Goal: Task Accomplishment & Management: Complete application form

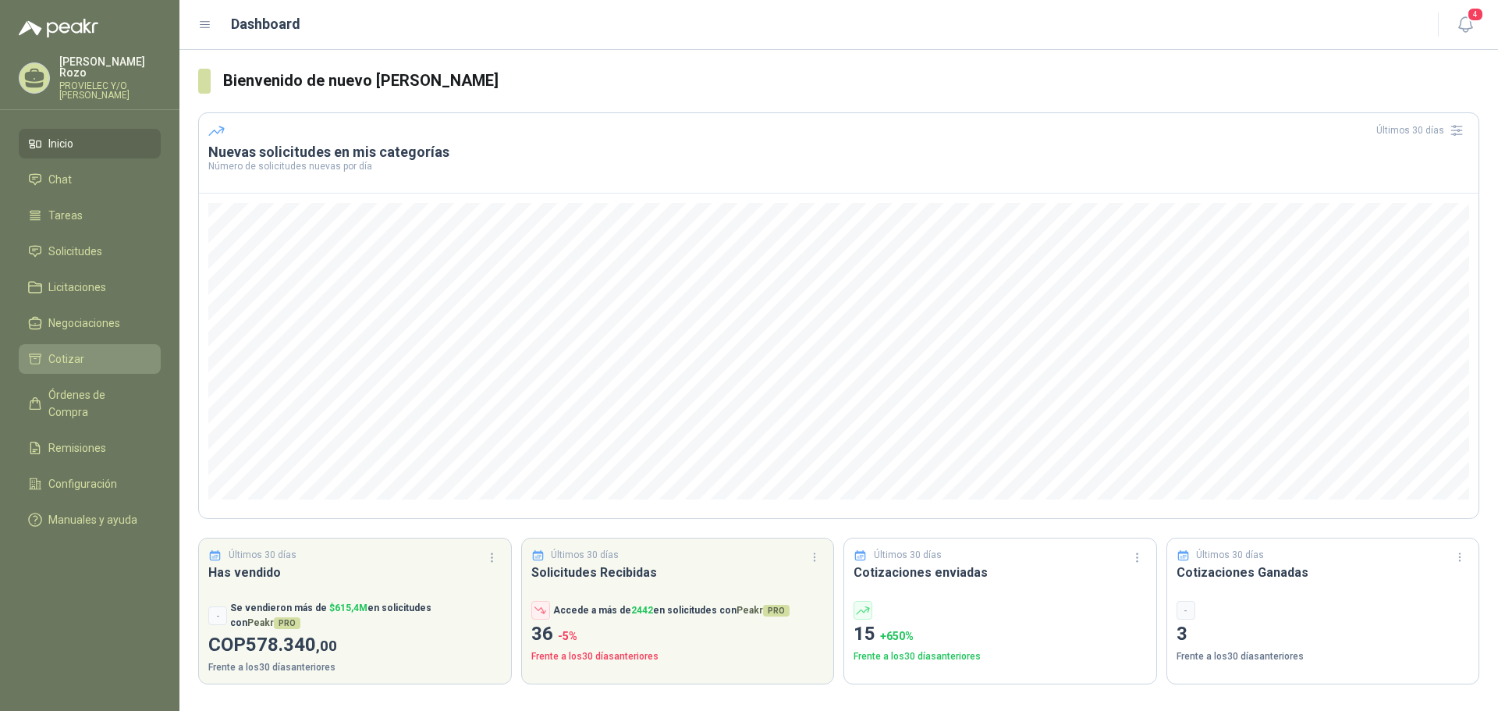
click at [90, 355] on li "Cotizar" at bounding box center [89, 358] width 123 height 17
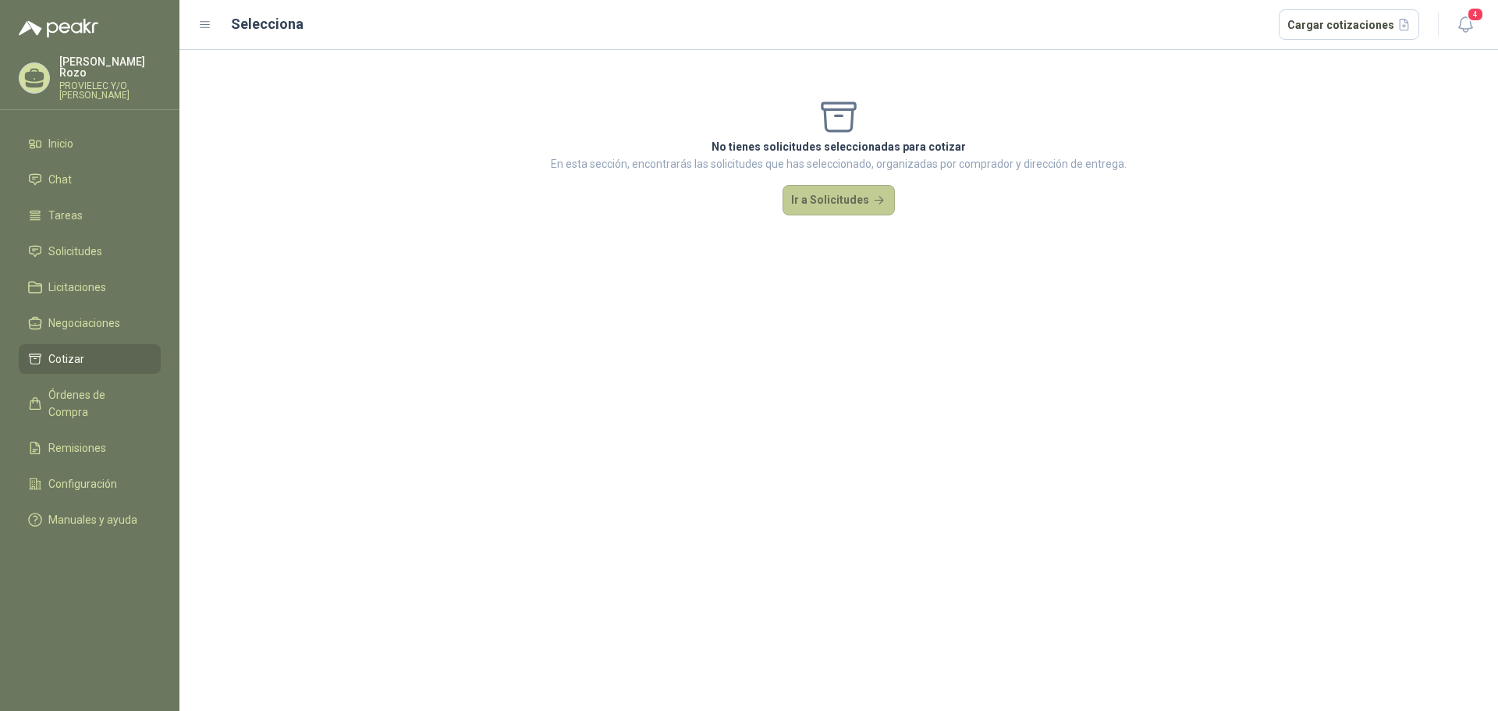
click at [846, 204] on button "Ir a Solicitudes" at bounding box center [838, 200] width 112 height 31
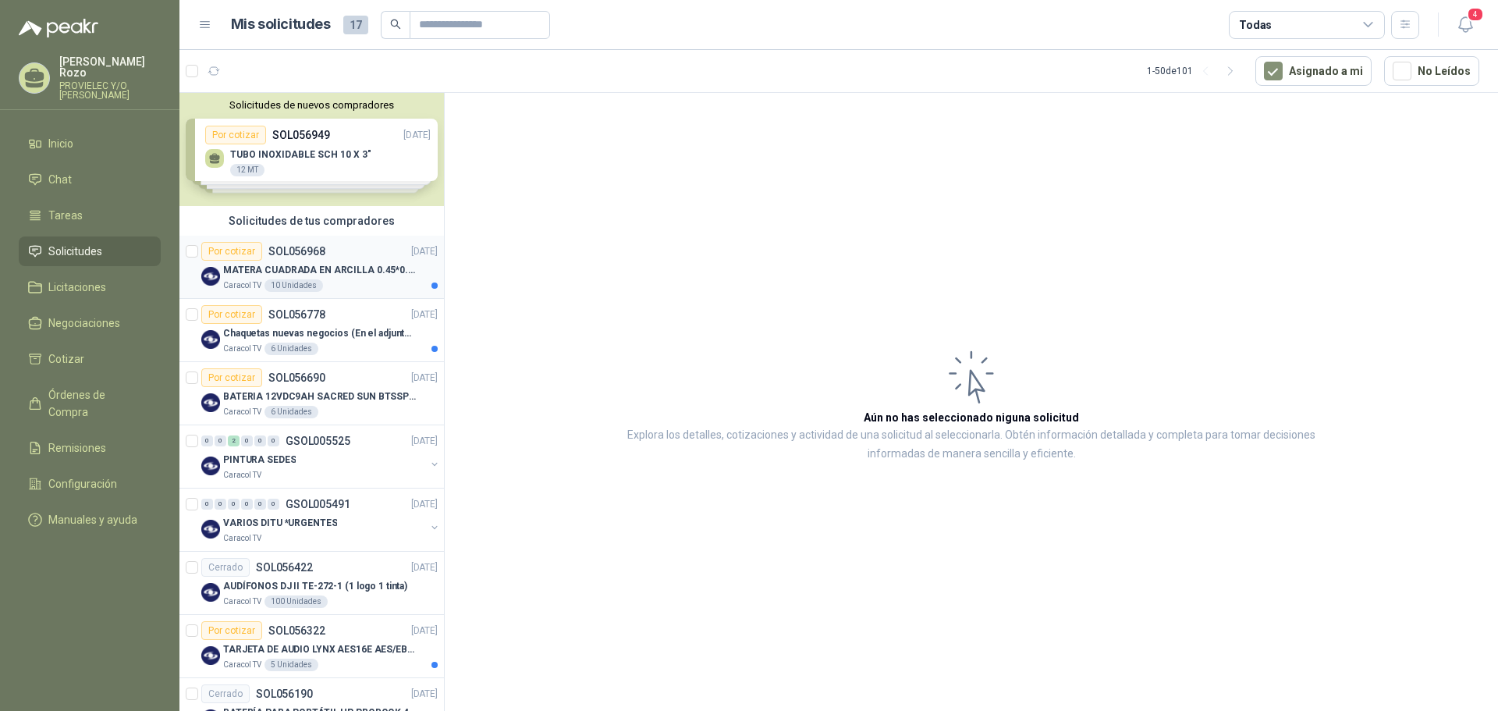
click at [359, 270] on p "MATERA CUADRADA EN ARCILLA 0.45*0.45*0.40" at bounding box center [320, 270] width 194 height 15
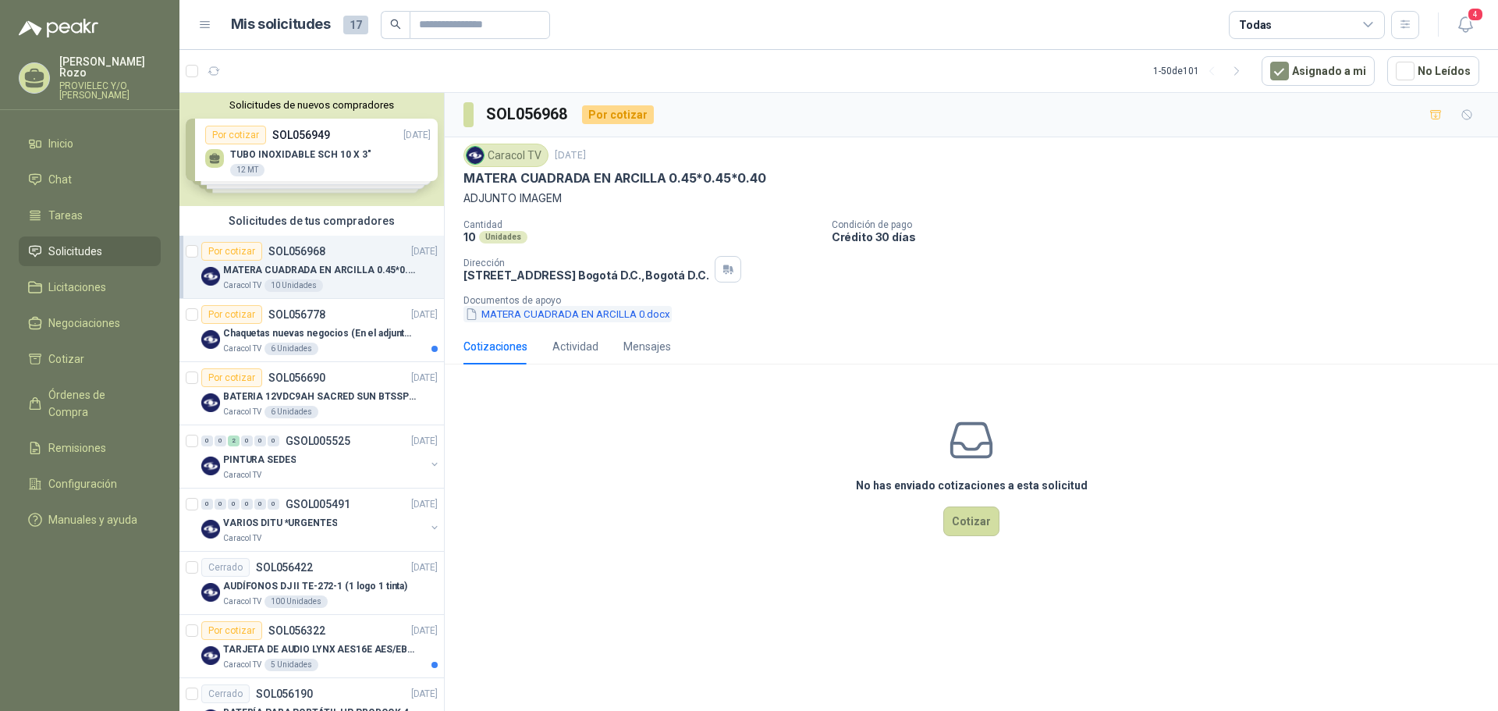
click at [572, 317] on button "MATERA CUADRADA EN ARCILLA 0.docx" at bounding box center [567, 314] width 208 height 16
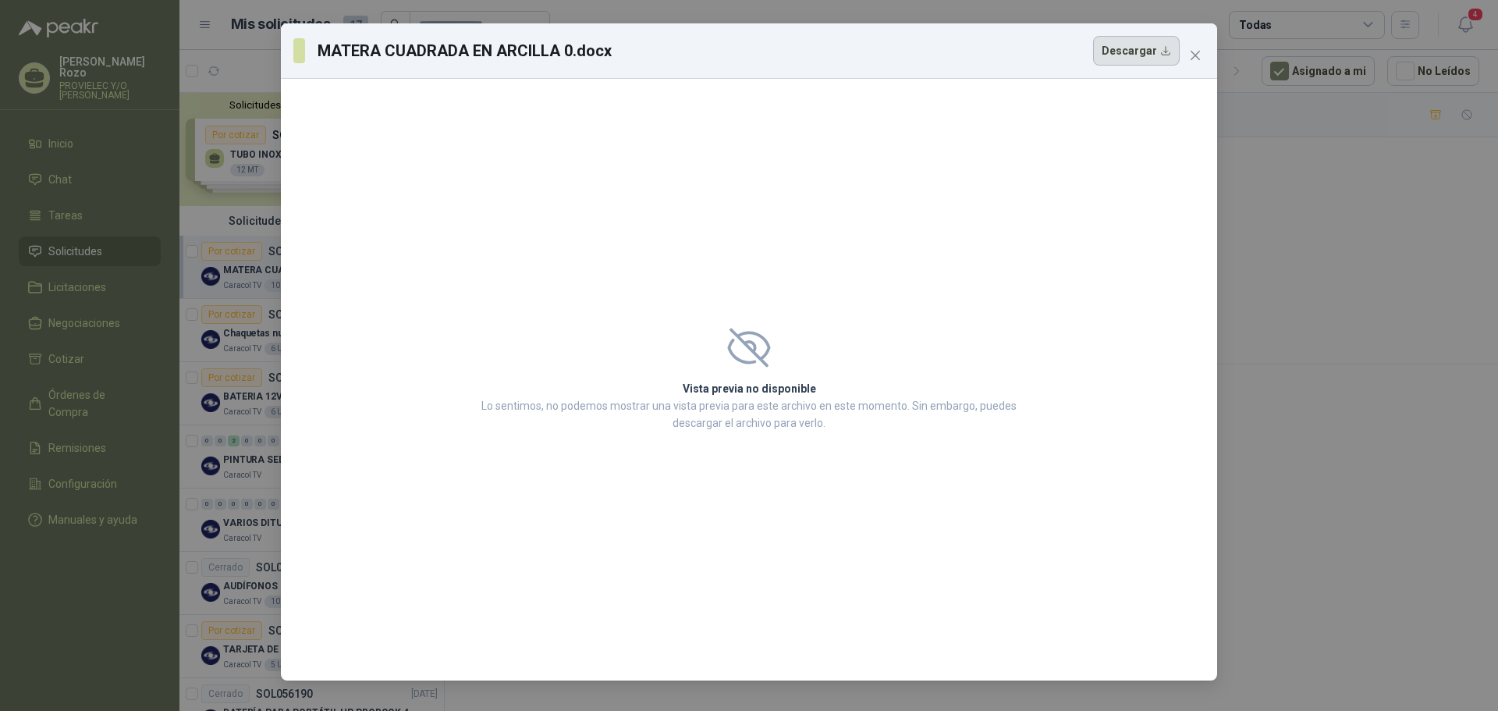
click at [1119, 56] on button "Descargar" at bounding box center [1136, 51] width 87 height 30
click at [1200, 53] on icon "close" at bounding box center [1195, 55] width 12 height 12
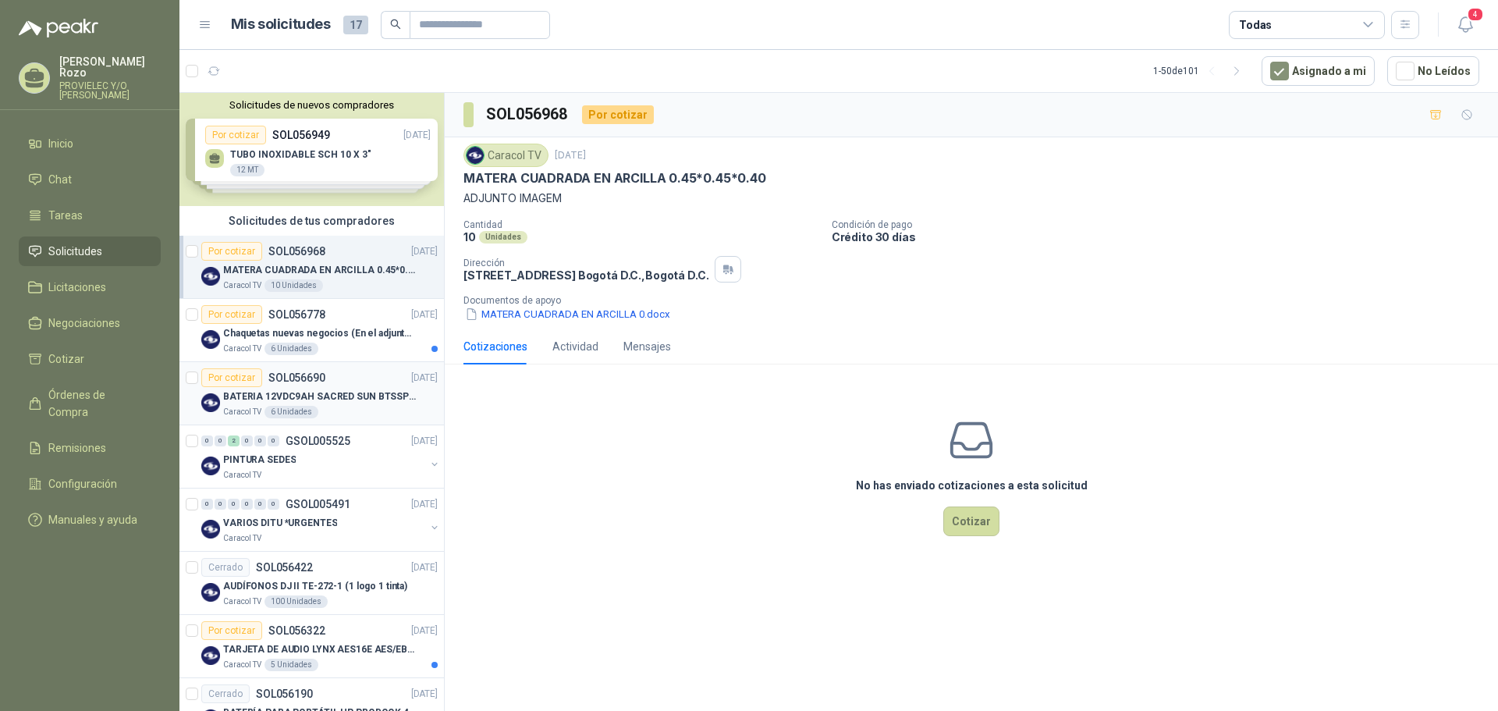
click at [349, 394] on p "BATERIA 12VDC9AH SACRED SUN BTSSP12-9HR" at bounding box center [320, 396] width 194 height 15
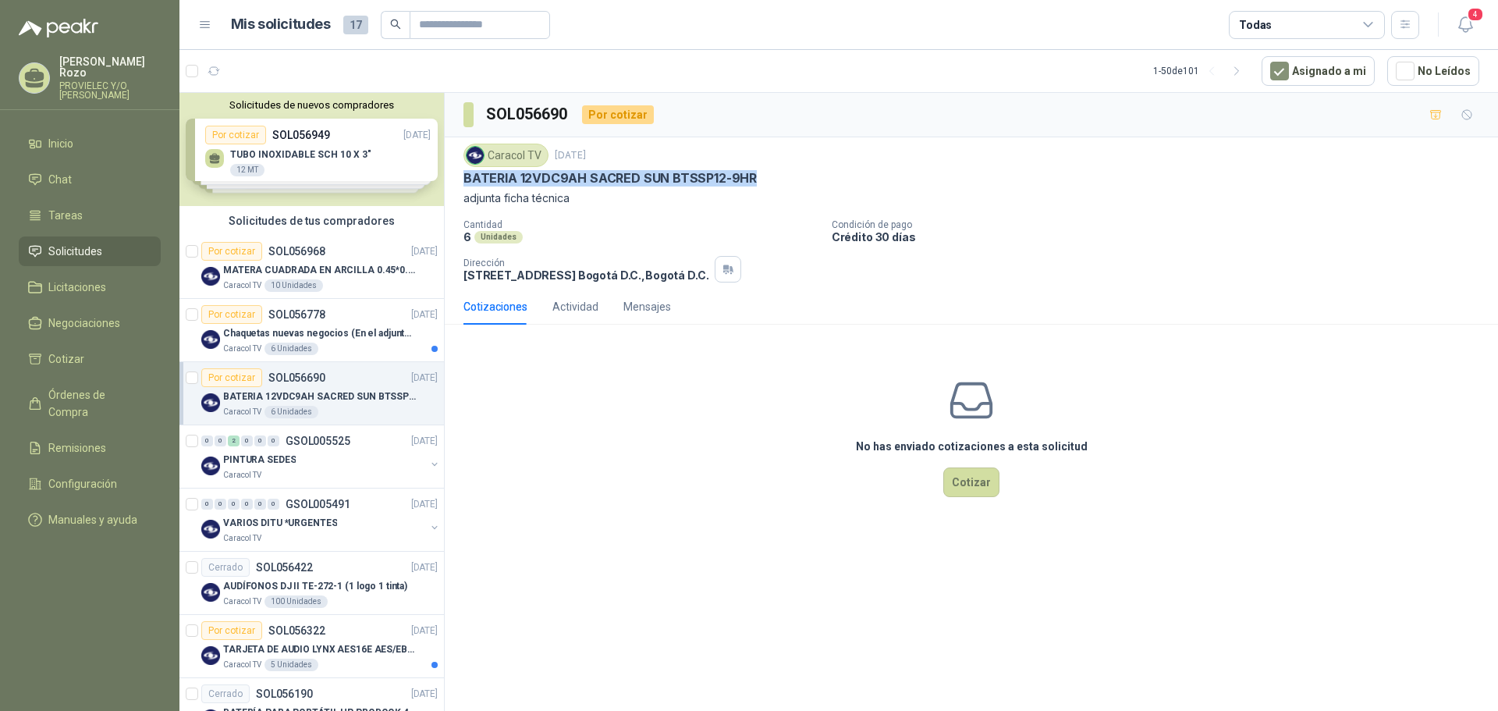
drag, startPoint x: 464, startPoint y: 174, endPoint x: 754, endPoint y: 176, distance: 290.2
click at [754, 176] on div "BATERIA 12VDC9AH SACRED SUN BTSSP12-9HR" at bounding box center [971, 178] width 1016 height 16
copy p "BATERIA 12VDC9AH SACRED SUN BTSSP12-9HR"
click at [969, 476] on button "Cotizar" at bounding box center [971, 482] width 56 height 30
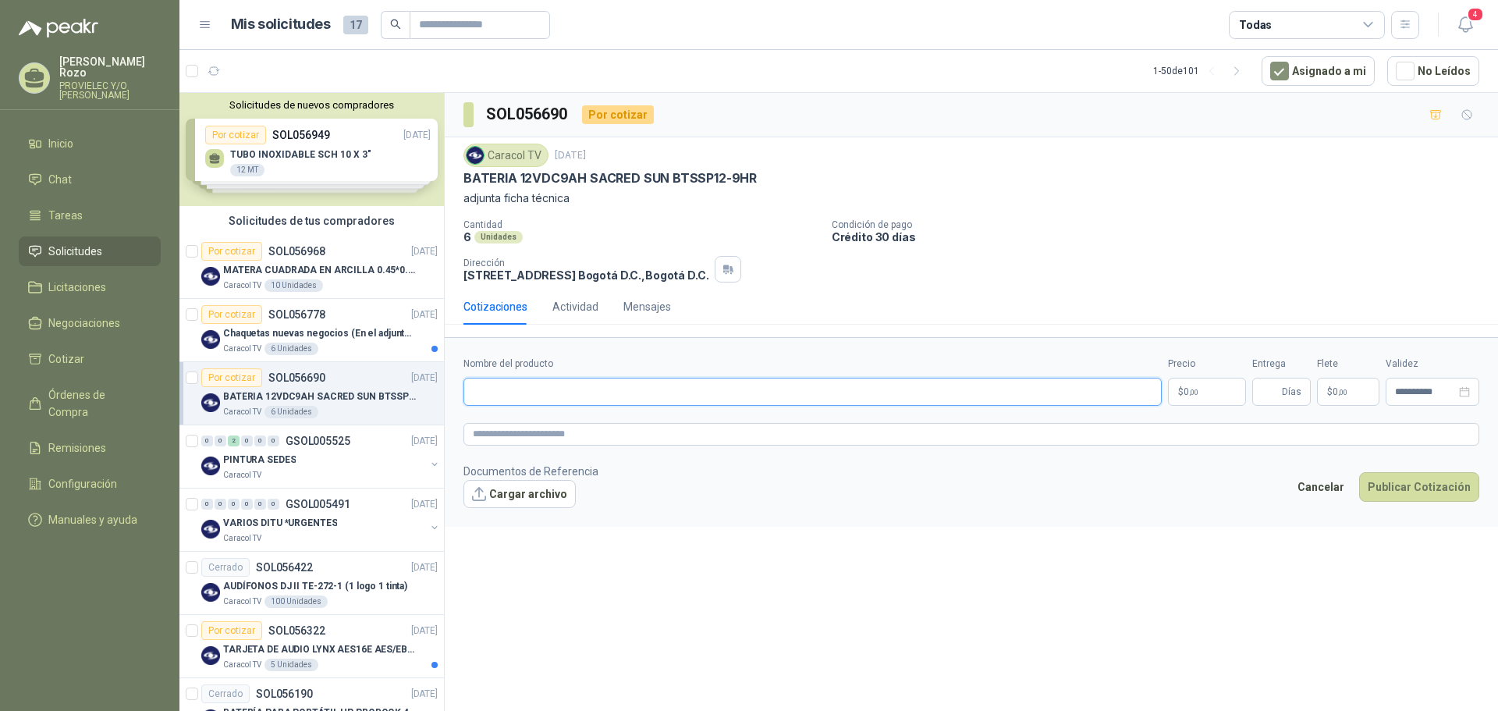
click at [555, 379] on input "Nombre del producto" at bounding box center [812, 392] width 698 height 28
type input "*"
type input "**********"
click at [1181, 393] on p "$ 0 ,00" at bounding box center [1207, 392] width 78 height 28
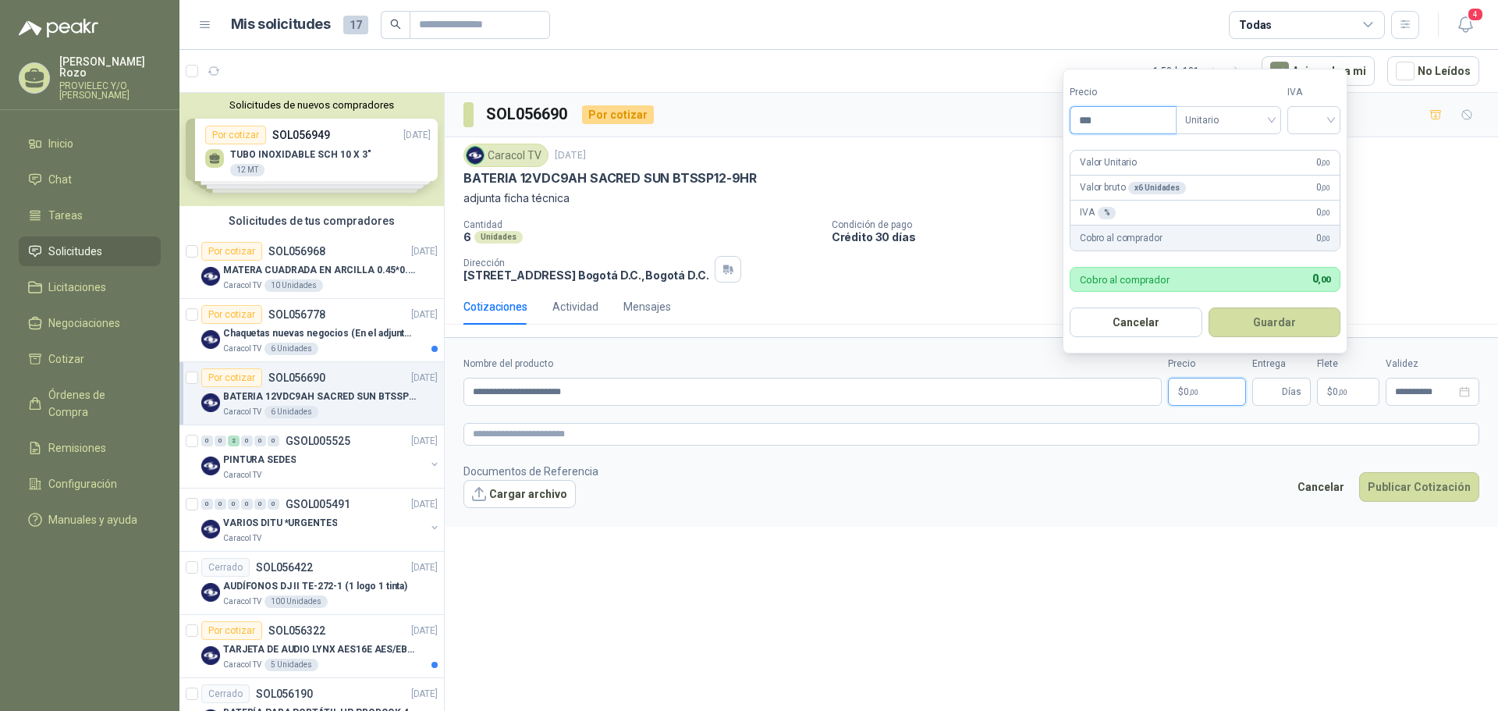
click at [1105, 119] on input "***" at bounding box center [1122, 120] width 105 height 27
click at [1336, 121] on div at bounding box center [1313, 120] width 53 height 28
type input "********"
click at [1317, 161] on div "19%" at bounding box center [1317, 152] width 29 height 17
click at [1278, 314] on button "Guardar" at bounding box center [1277, 322] width 134 height 30
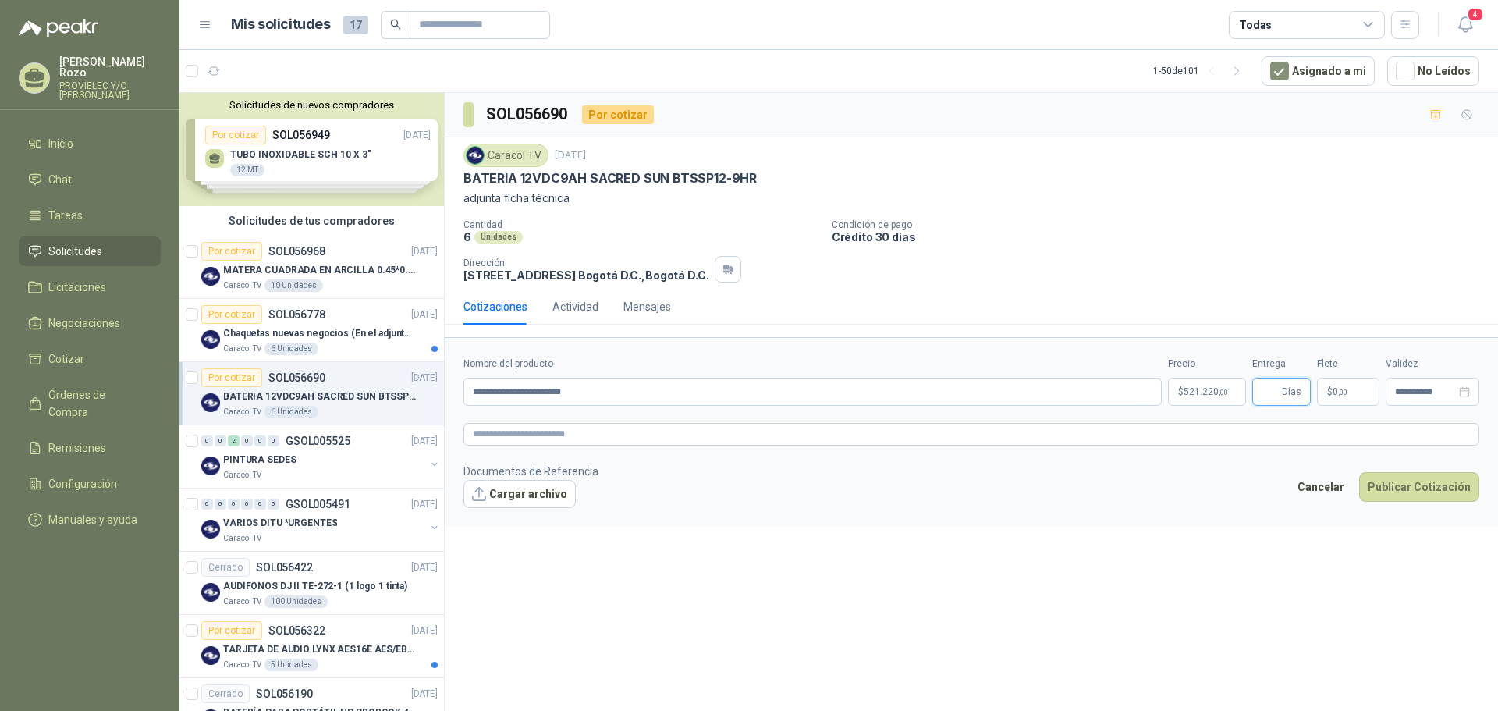
type input "*"
click at [1467, 391] on icon "close-circle" at bounding box center [1464, 391] width 11 height 11
click at [1463, 391] on div at bounding box center [1432, 391] width 75 height 11
type input "*"
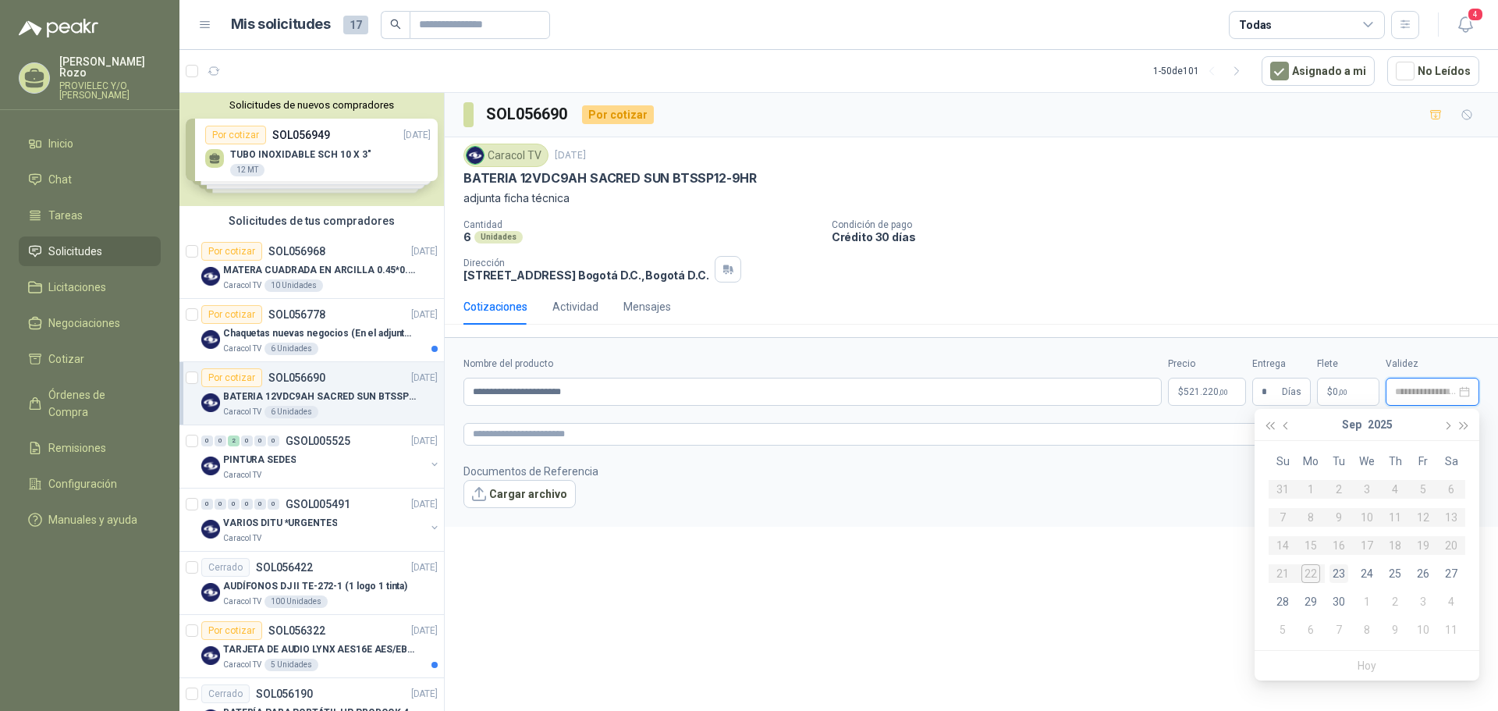
type input "**********"
click at [1423, 573] on div "26" at bounding box center [1422, 573] width 19 height 19
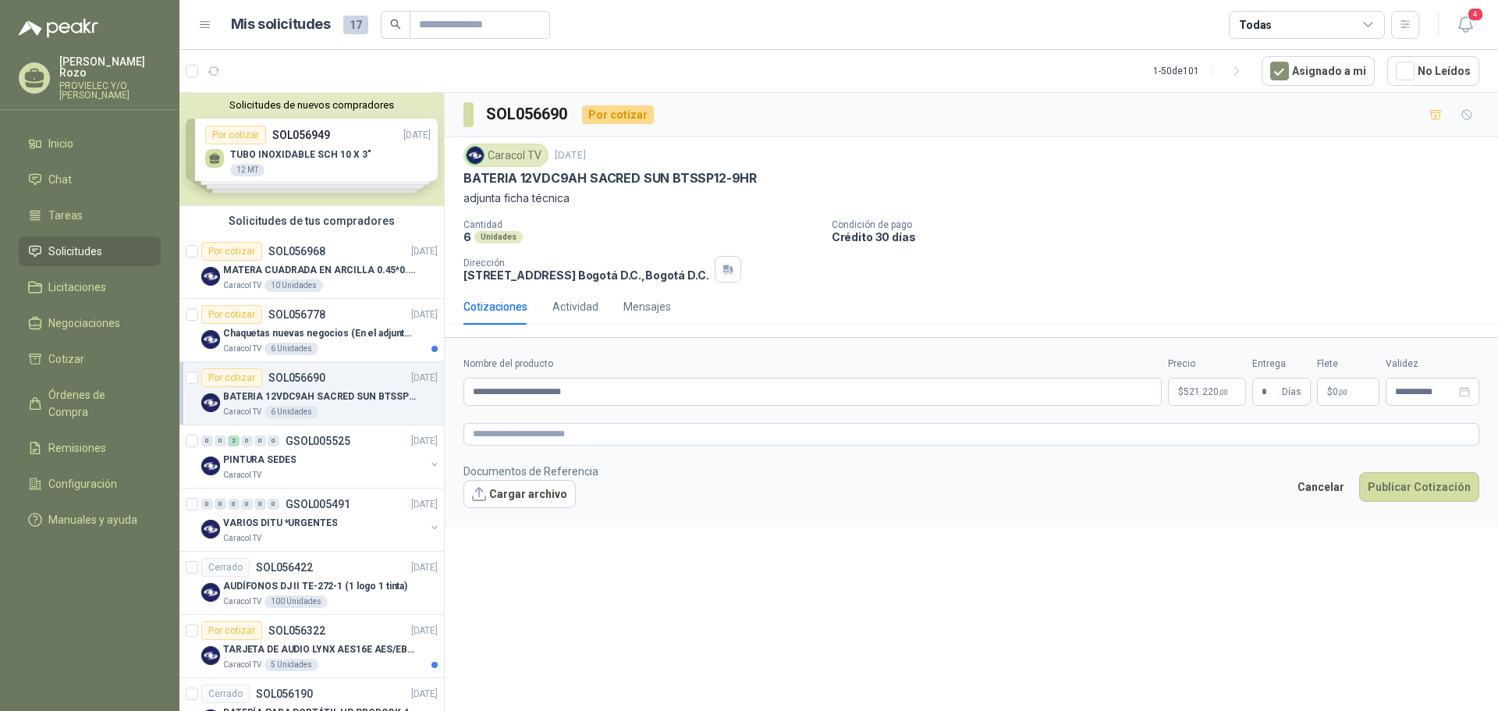
type input "**********"
click at [509, 489] on button "Cargar archivo" at bounding box center [519, 494] width 112 height 28
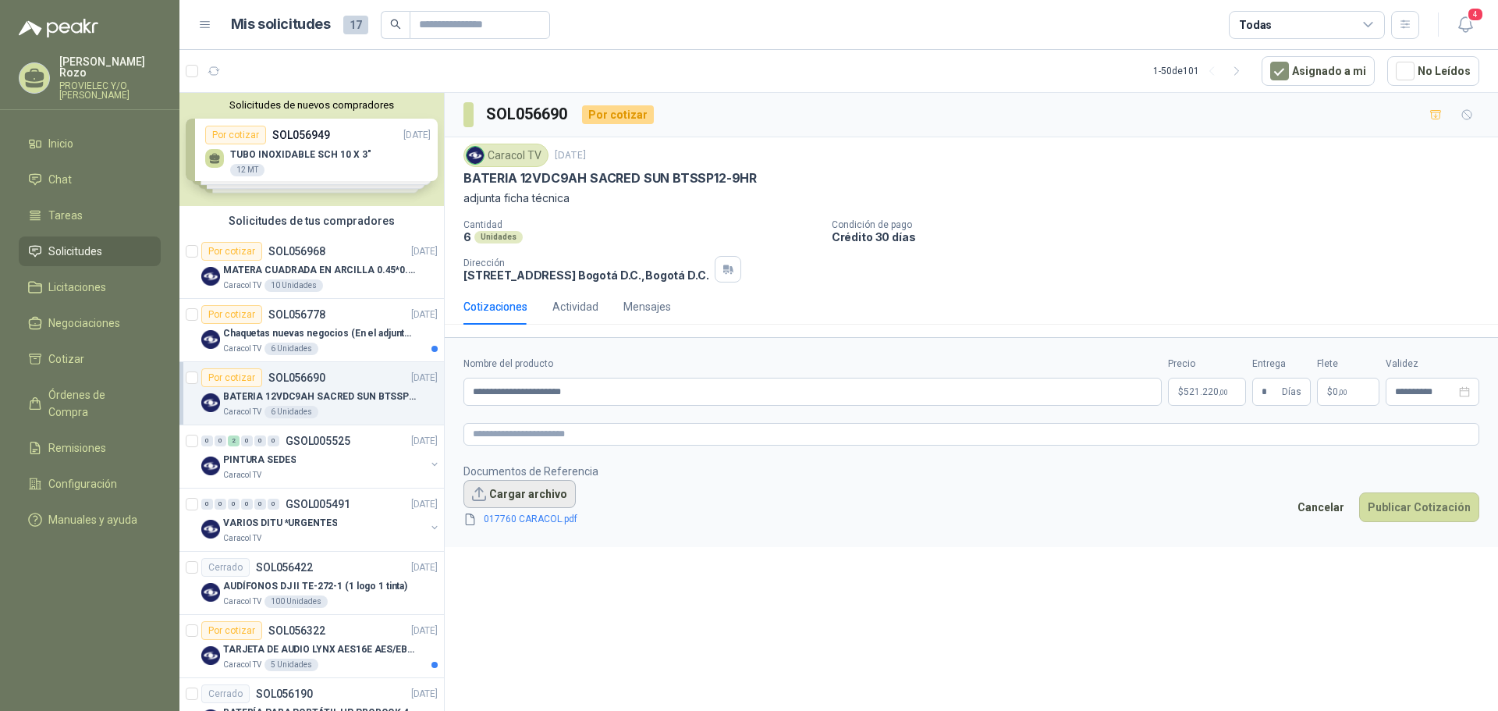
click at [511, 492] on button "Cargar archivo" at bounding box center [519, 494] width 112 height 28
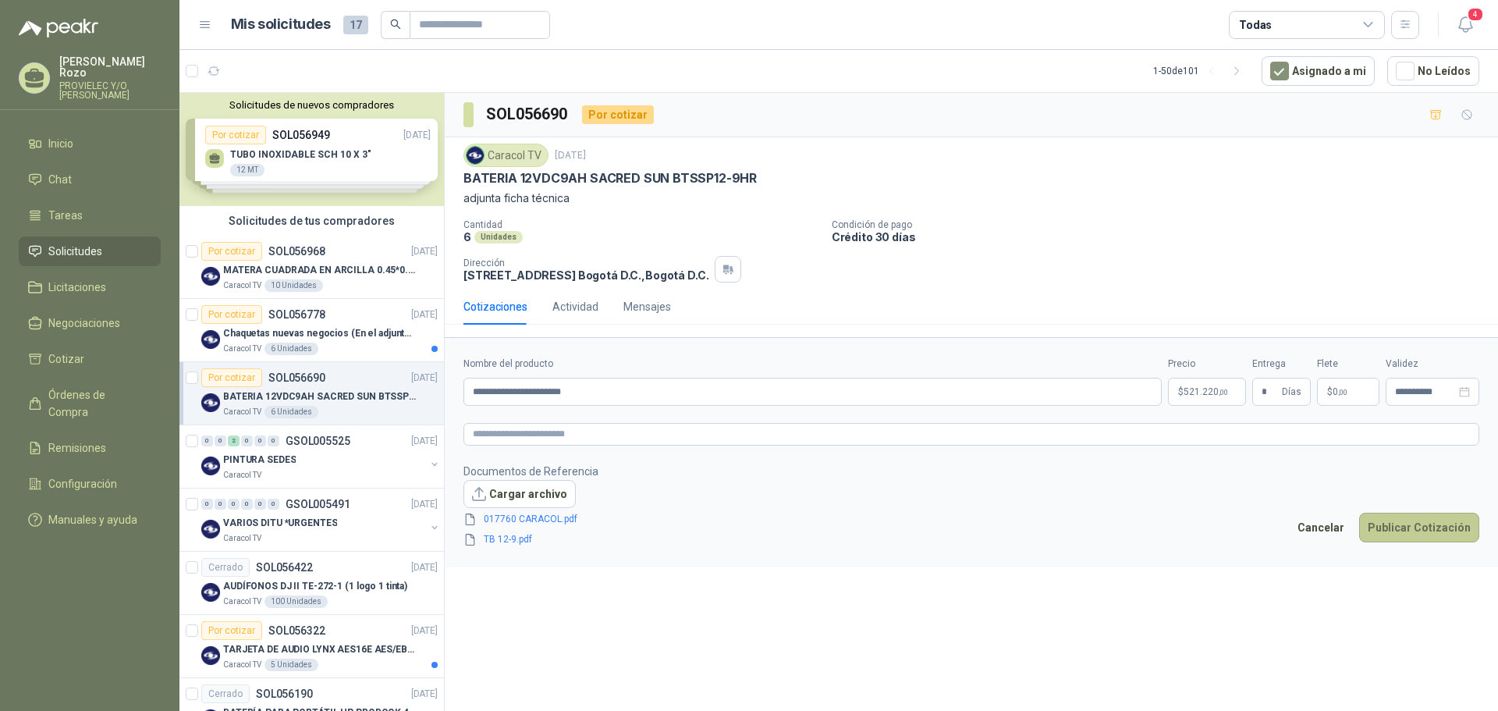
click at [1419, 520] on button "Publicar Cotización" at bounding box center [1419, 527] width 120 height 30
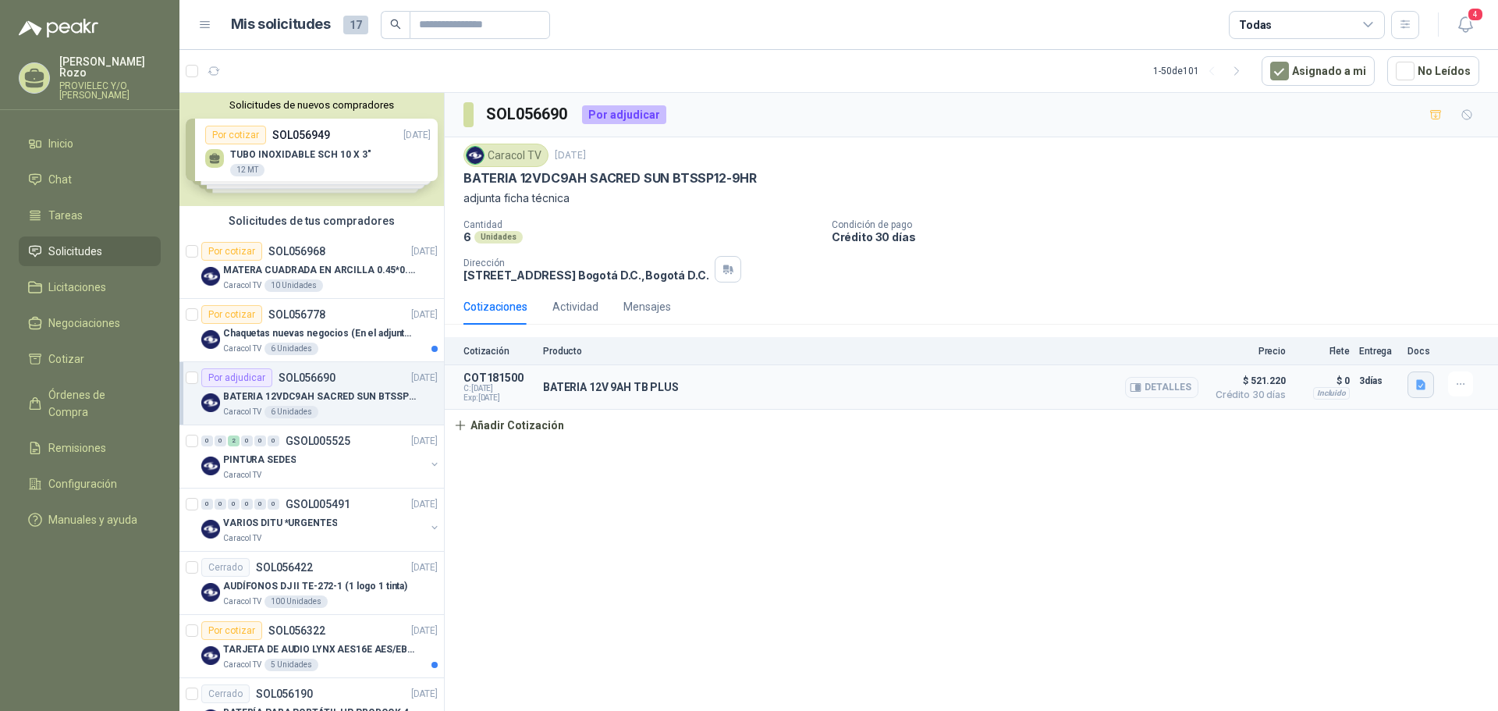
click at [1424, 385] on icon "button" at bounding box center [1420, 385] width 9 height 10
click at [1385, 333] on button "017760 CARACOL.pdf" at bounding box center [1363, 334] width 120 height 16
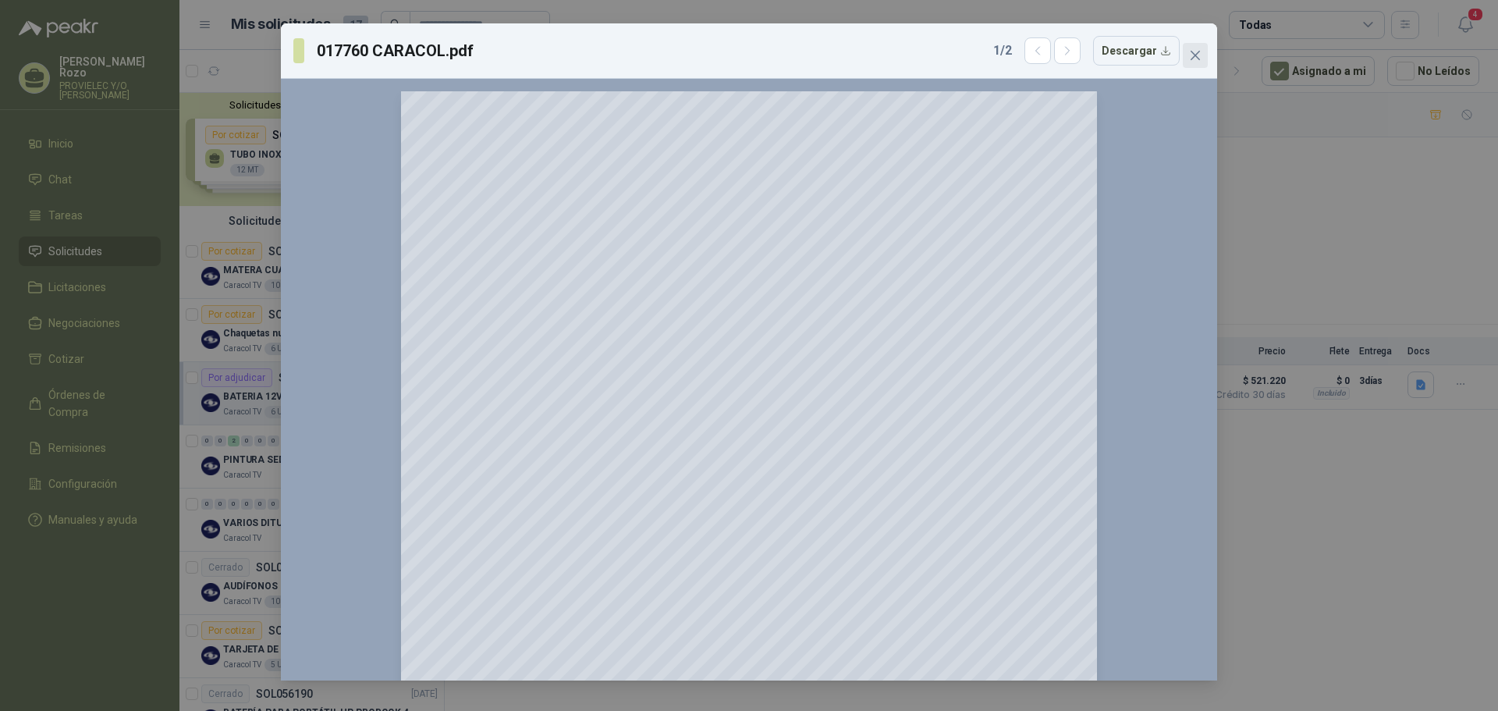
click at [1195, 55] on icon "close" at bounding box center [1194, 55] width 9 height 9
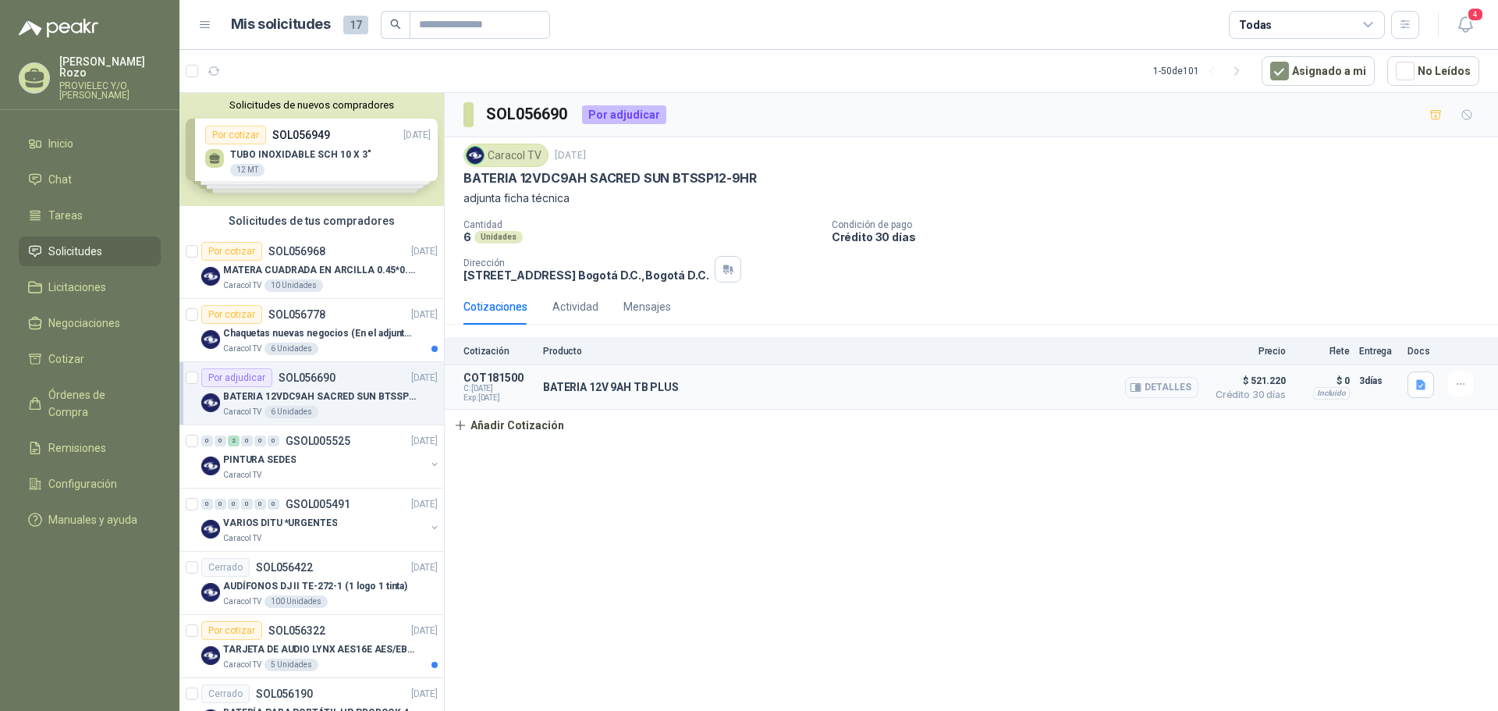
click at [1154, 388] on button "Detalles" at bounding box center [1161, 387] width 73 height 21
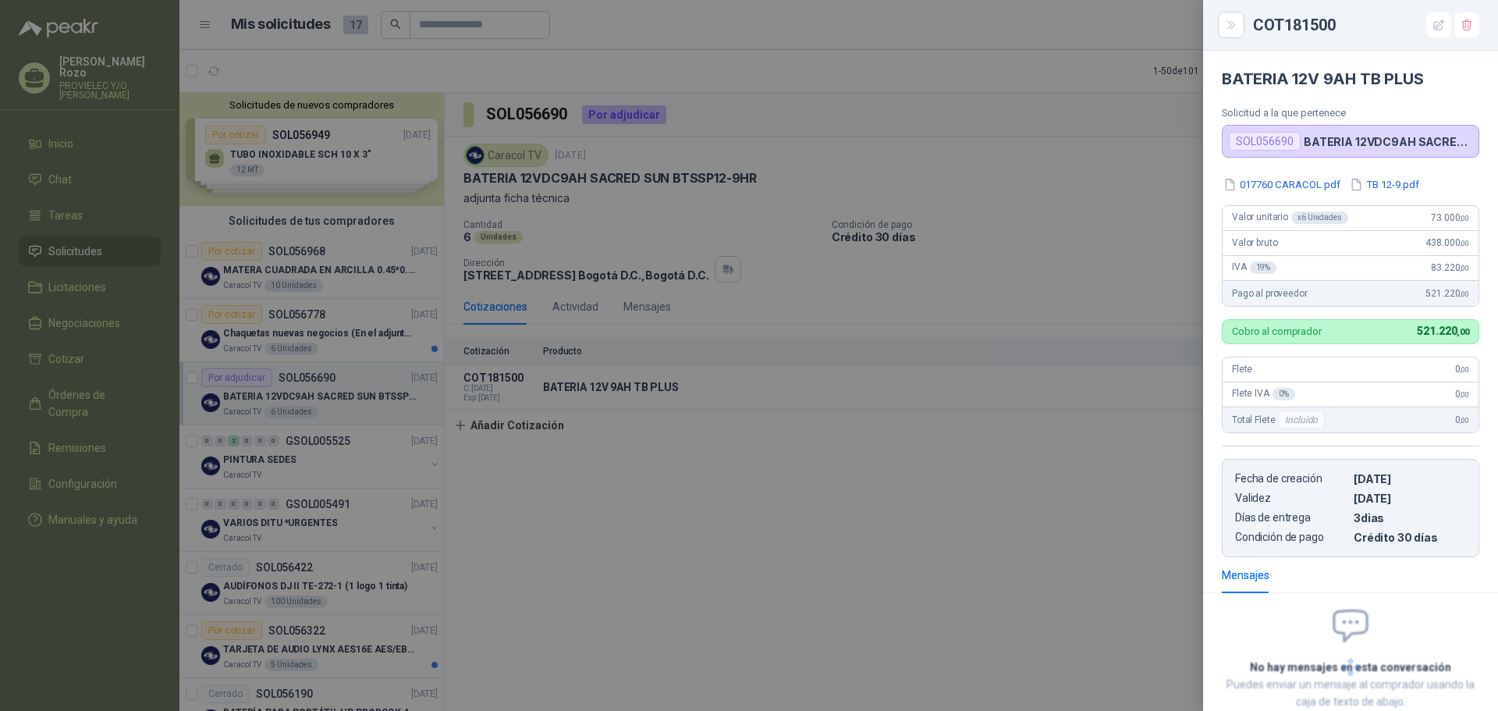
scroll to position [98, 0]
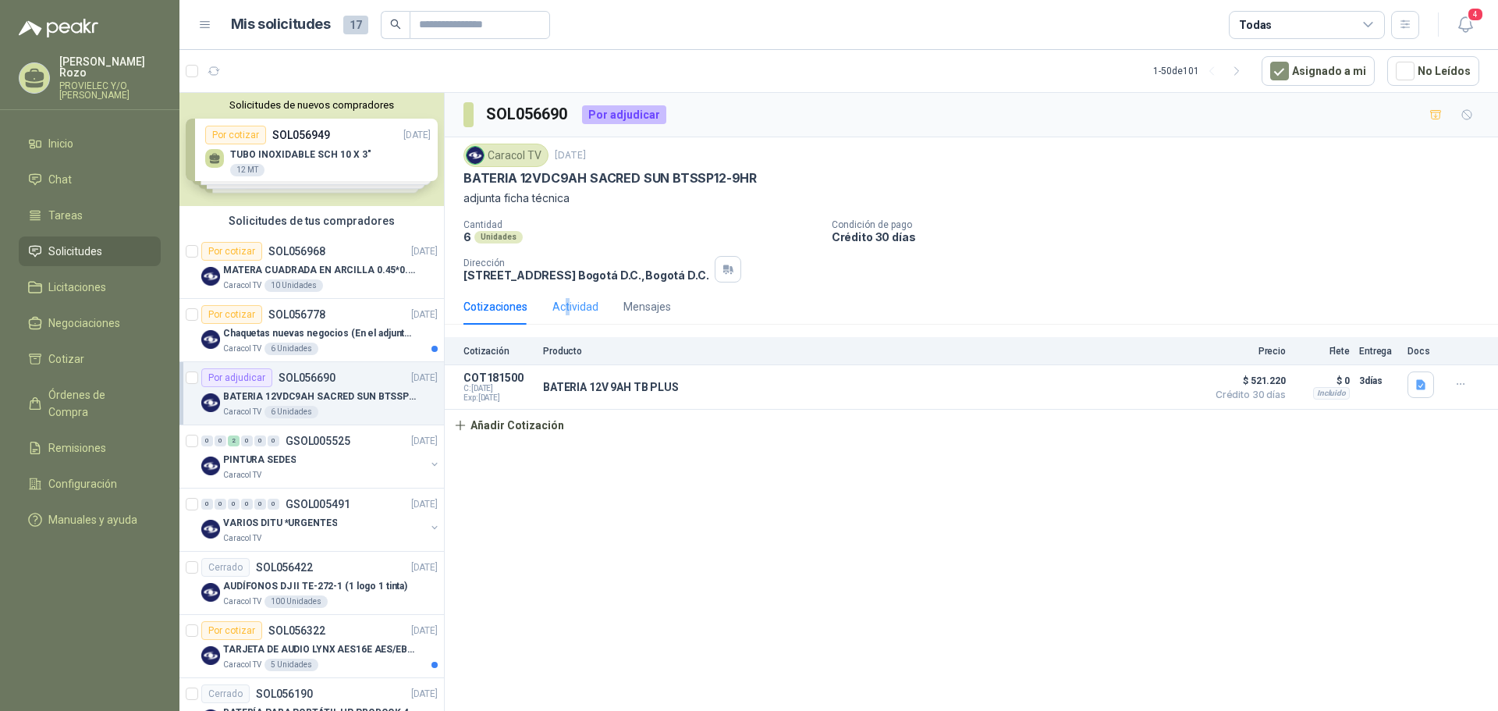
click at [567, 296] on div "Actividad" at bounding box center [575, 307] width 46 height 36
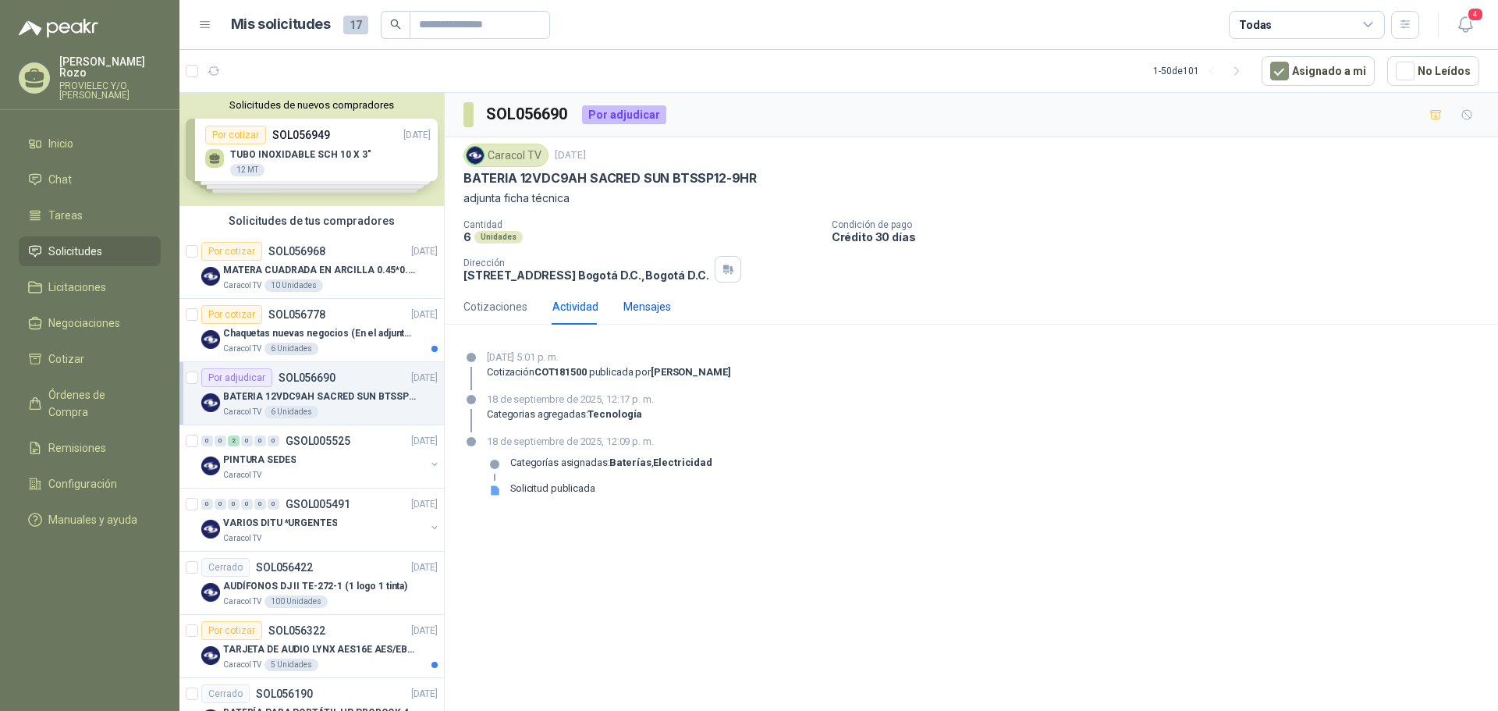
click at [642, 308] on div "Mensajes" at bounding box center [647, 306] width 48 height 17
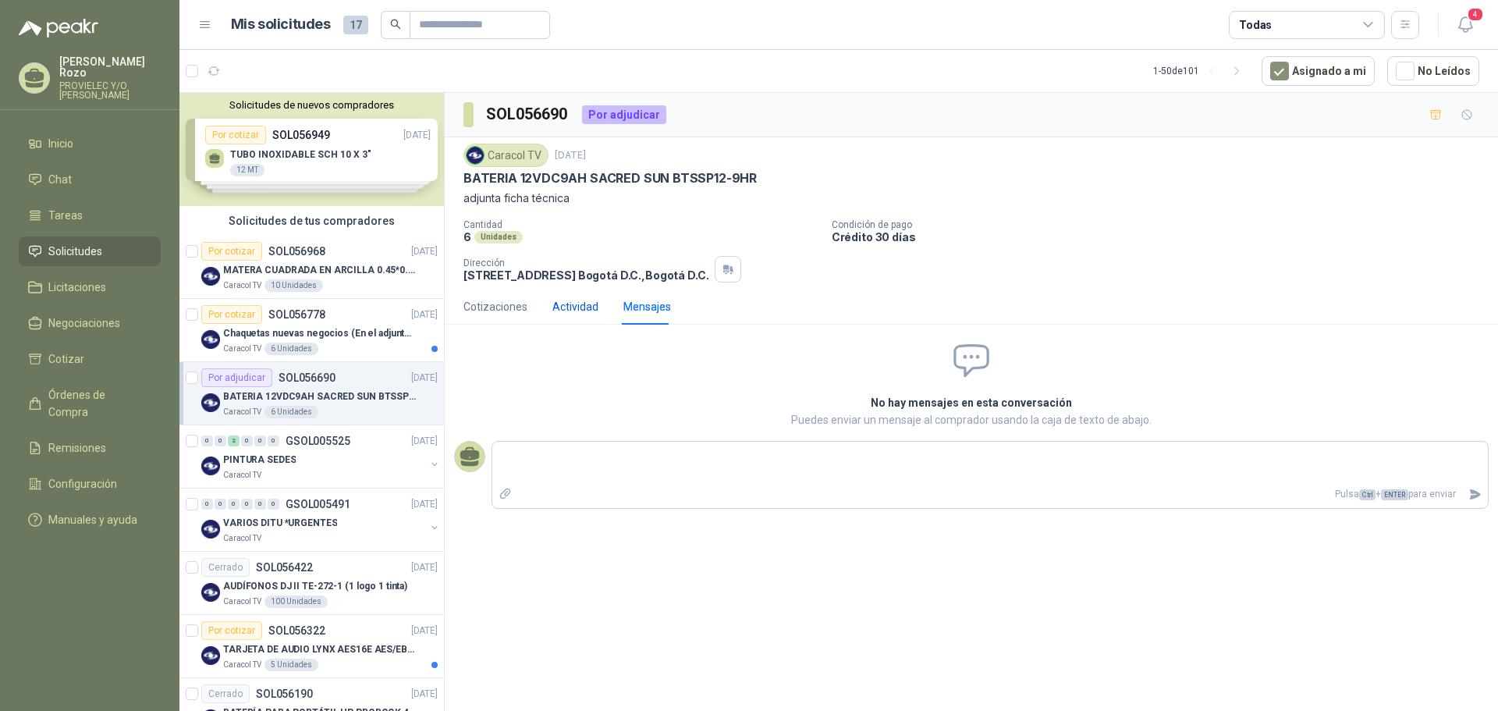
click at [576, 301] on div "Actividad" at bounding box center [575, 306] width 46 height 17
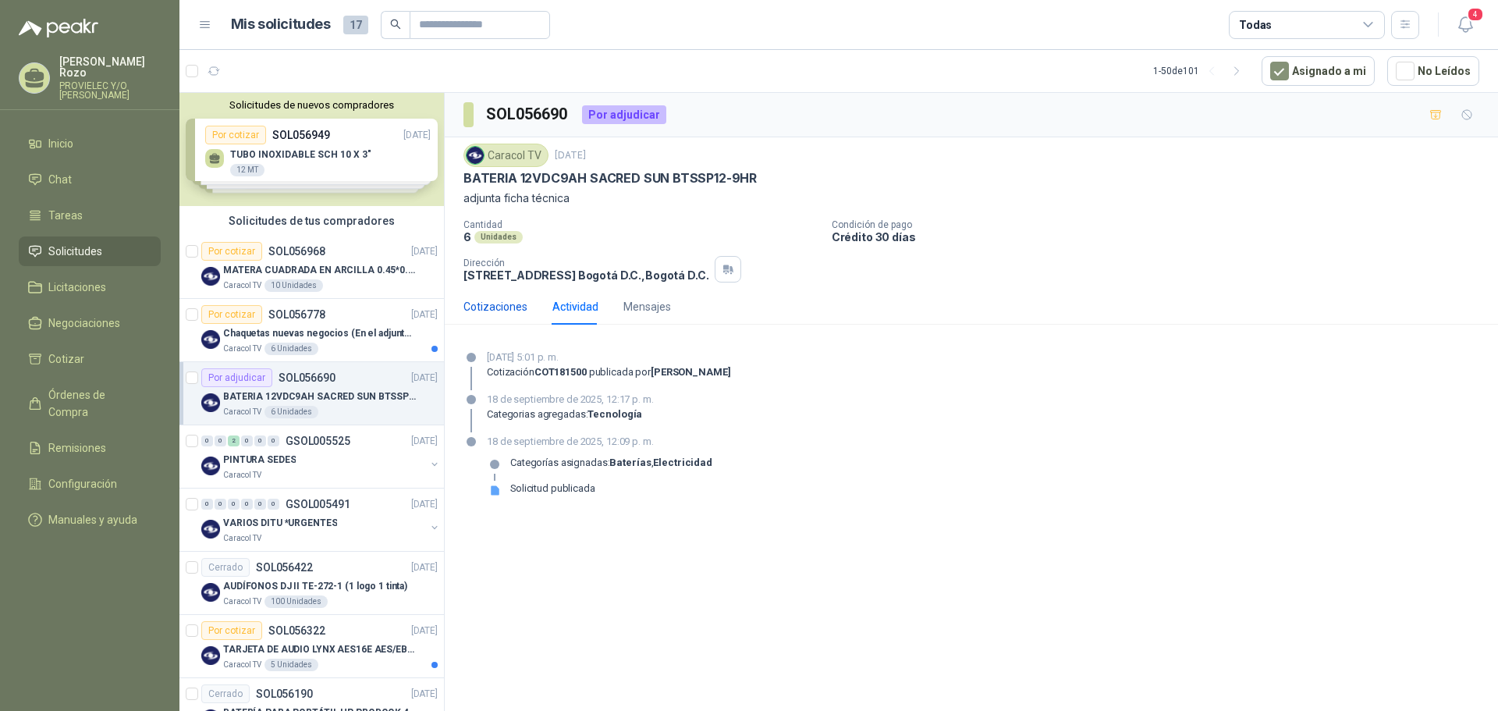
click at [508, 304] on div "Cotizaciones" at bounding box center [495, 306] width 64 height 17
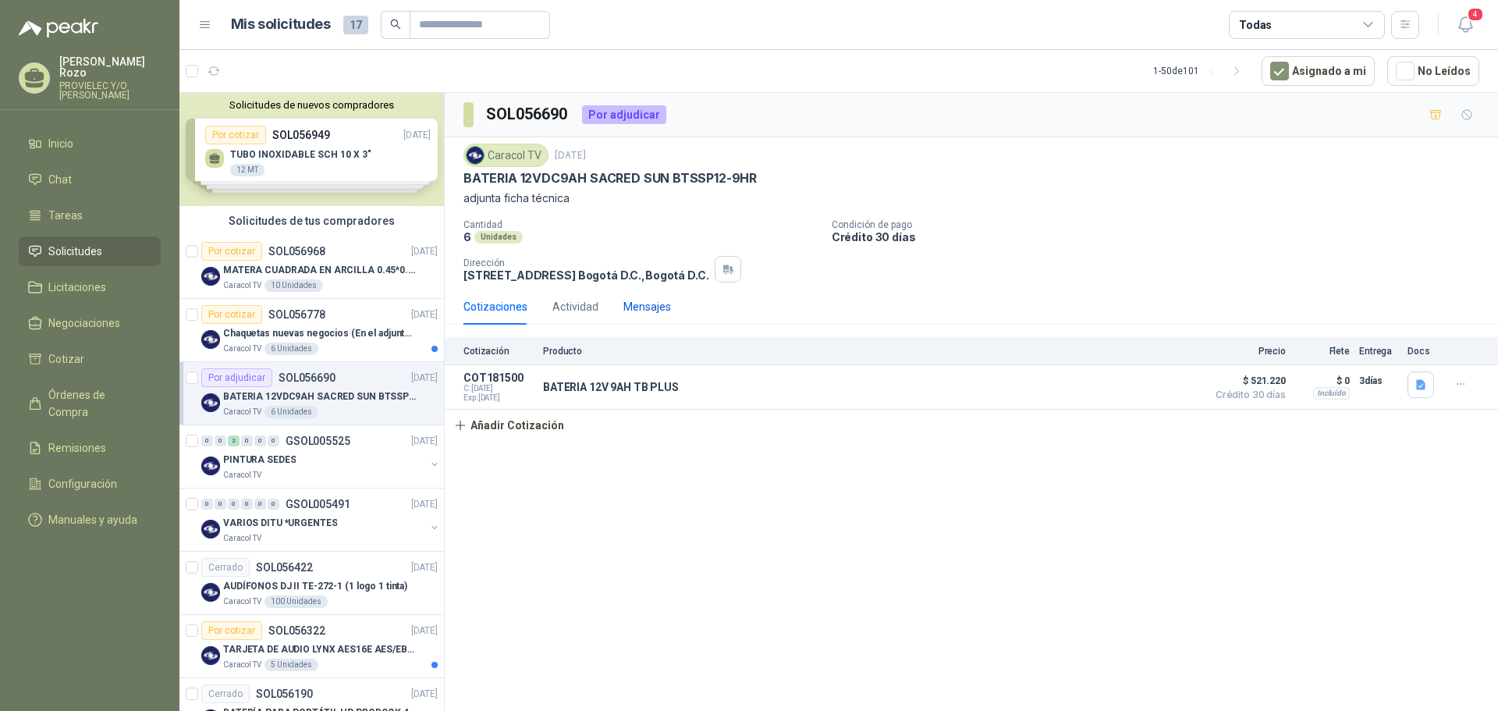
click at [644, 309] on div "Mensajes" at bounding box center [647, 306] width 48 height 17
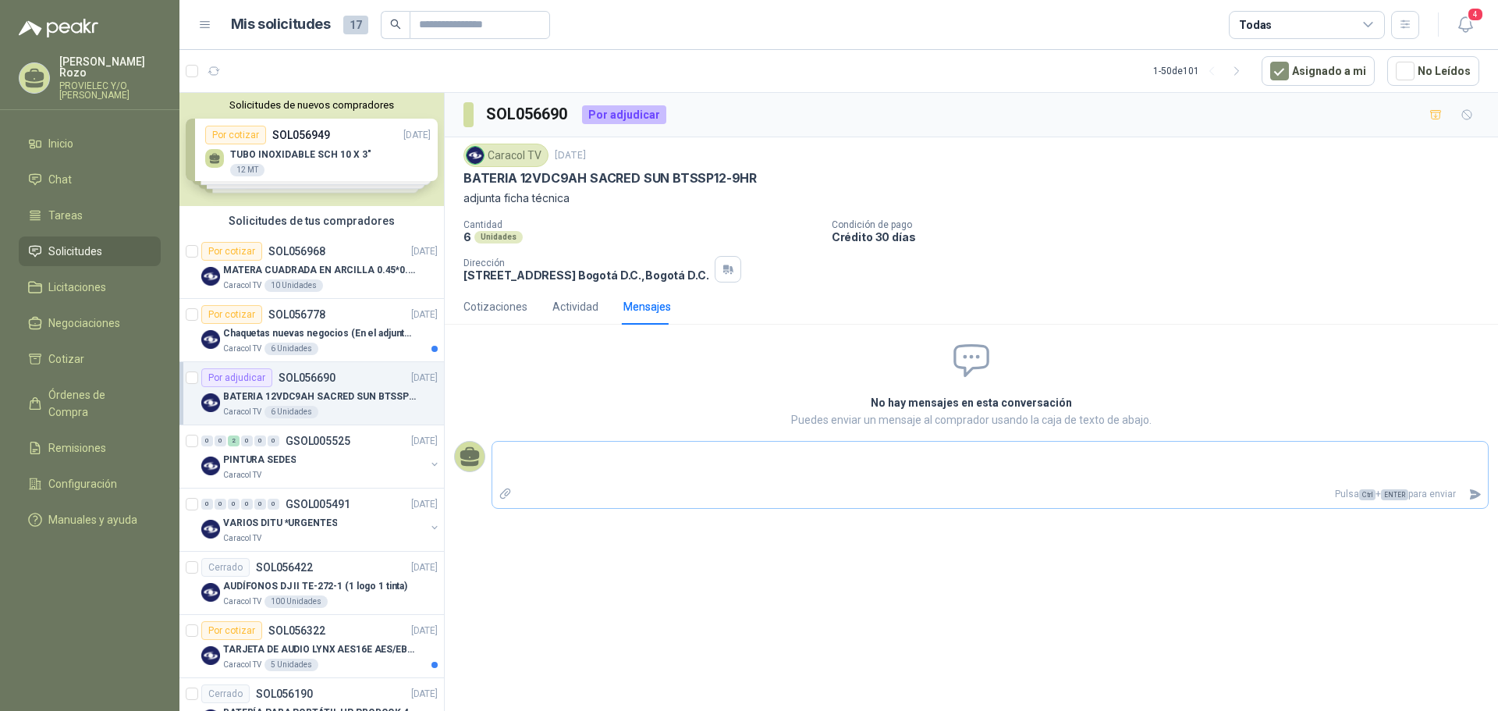
click at [506, 495] on icon "Adjuntar archivos" at bounding box center [505, 493] width 11 height 11
click at [0, 0] on input "file" at bounding box center [0, 0] width 0 height 0
click at [573, 310] on div "Actividad" at bounding box center [575, 306] width 46 height 17
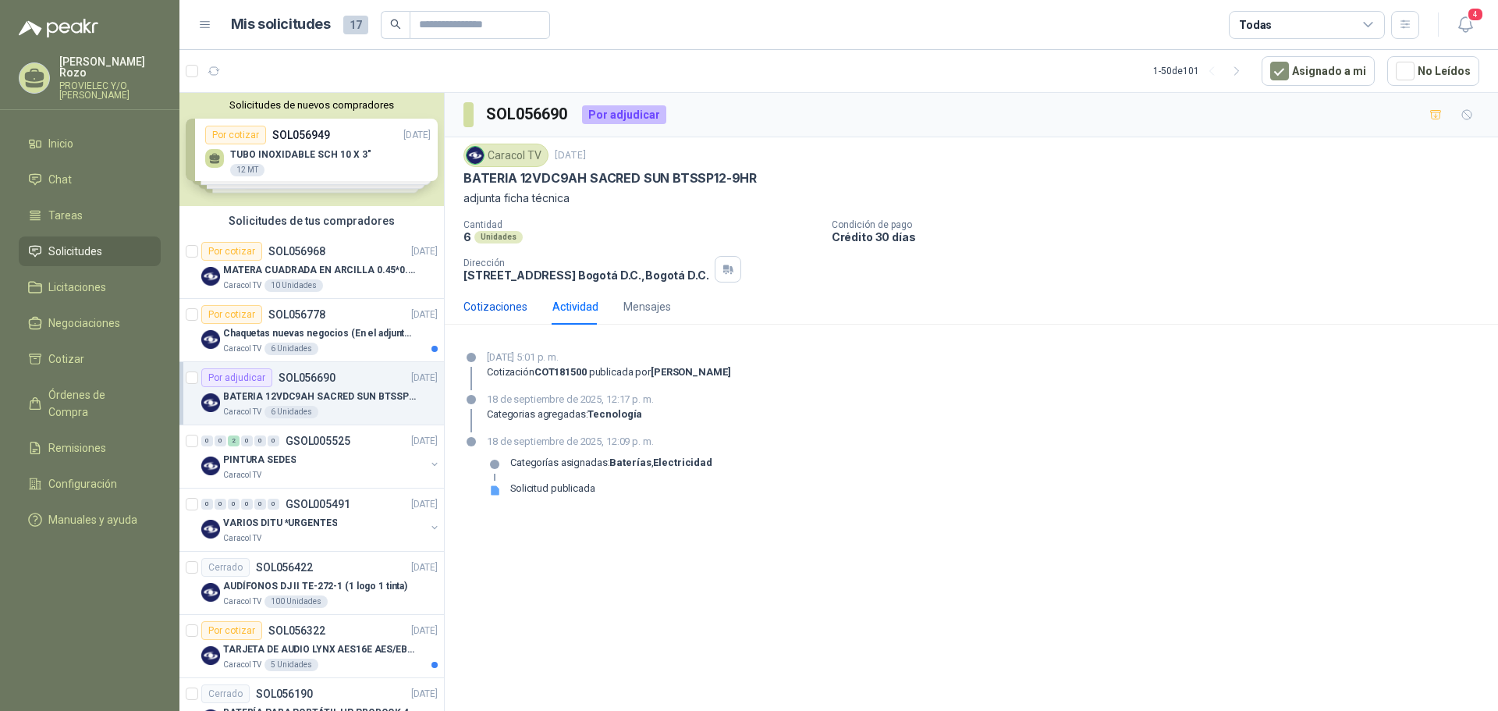
click at [484, 310] on div "Cotizaciones" at bounding box center [495, 306] width 64 height 17
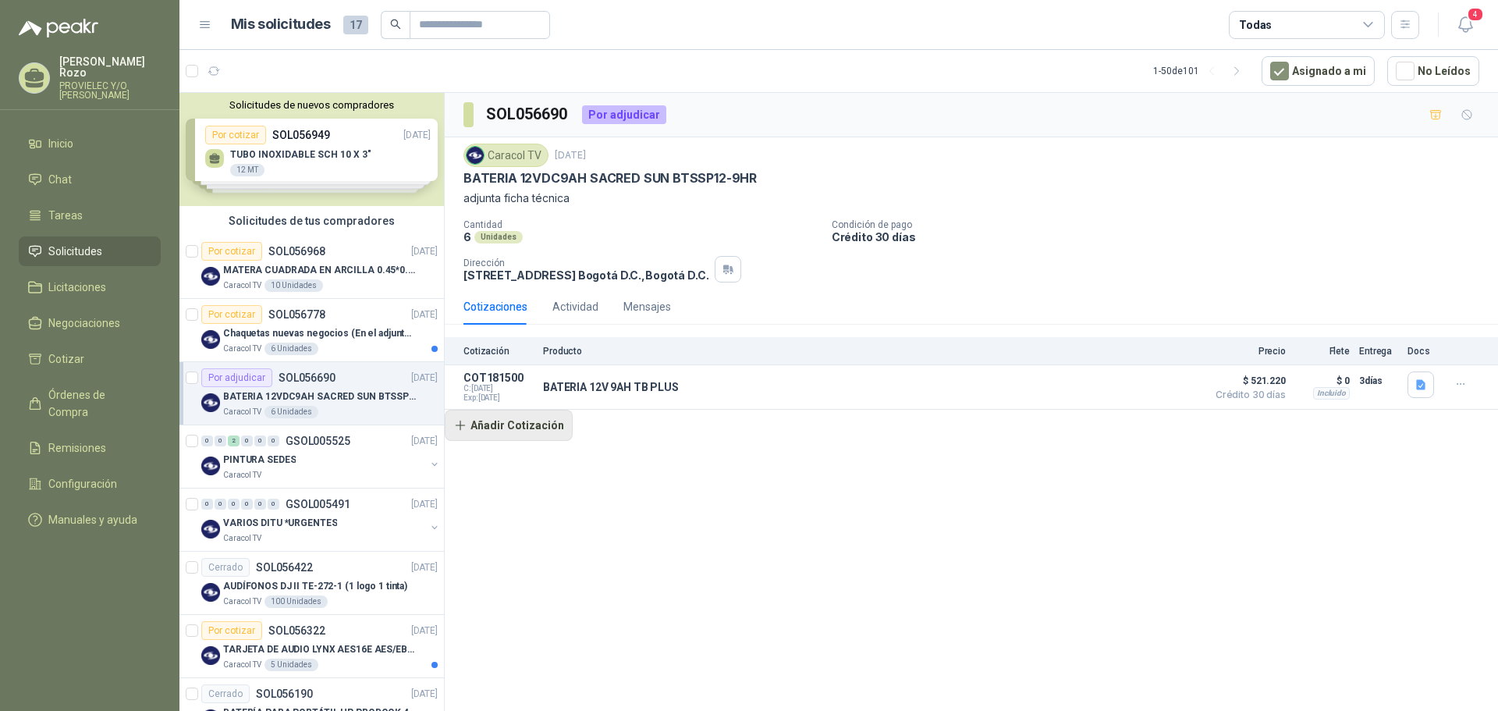
click at [503, 428] on button "Añadir Cotización" at bounding box center [509, 425] width 128 height 31
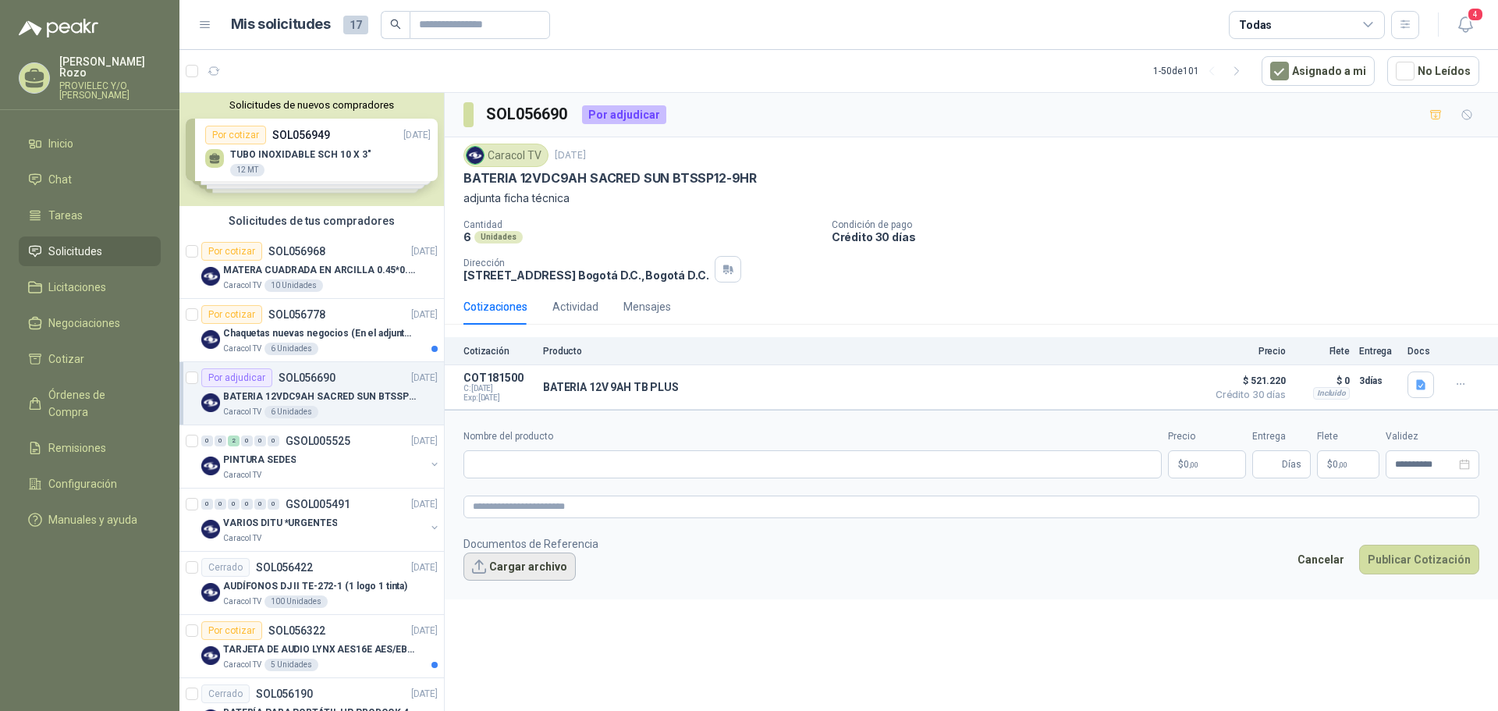
click at [519, 570] on button "Cargar archivo" at bounding box center [519, 566] width 112 height 28
click at [527, 593] on link "017760 CARACOL.pdf" at bounding box center [530, 591] width 106 height 15
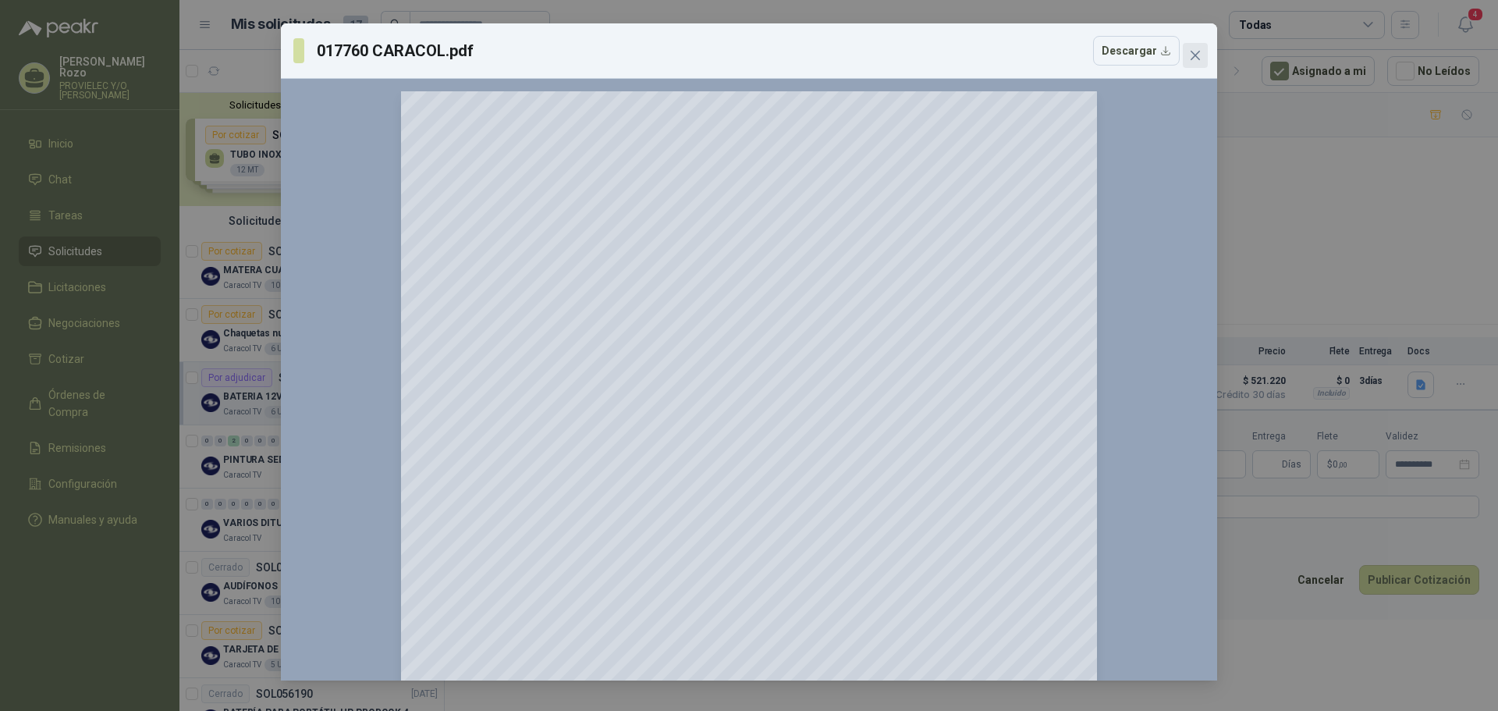
click at [1196, 59] on icon "close" at bounding box center [1195, 55] width 12 height 12
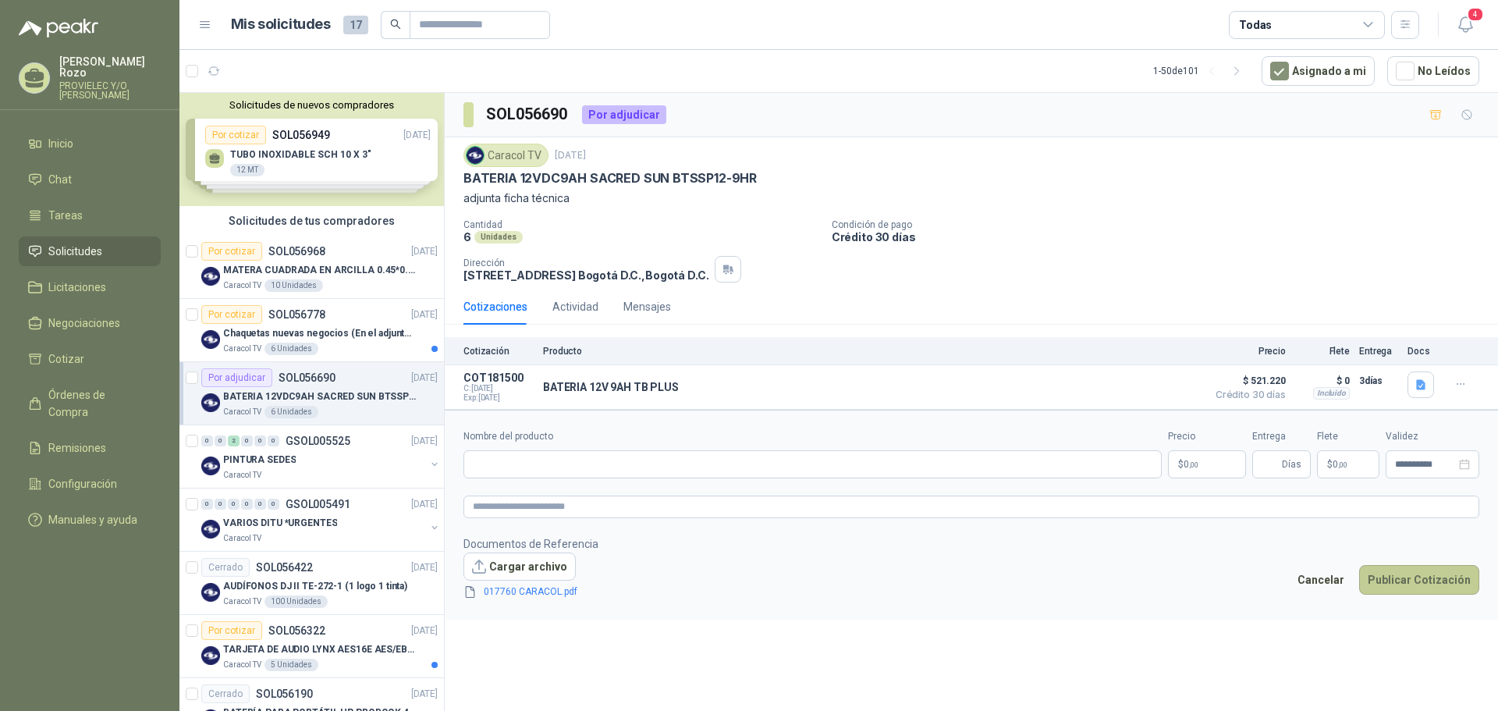
click at [1424, 588] on button "Publicar Cotización" at bounding box center [1419, 580] width 120 height 30
click at [1317, 576] on button "Cancelar" at bounding box center [1321, 580] width 64 height 30
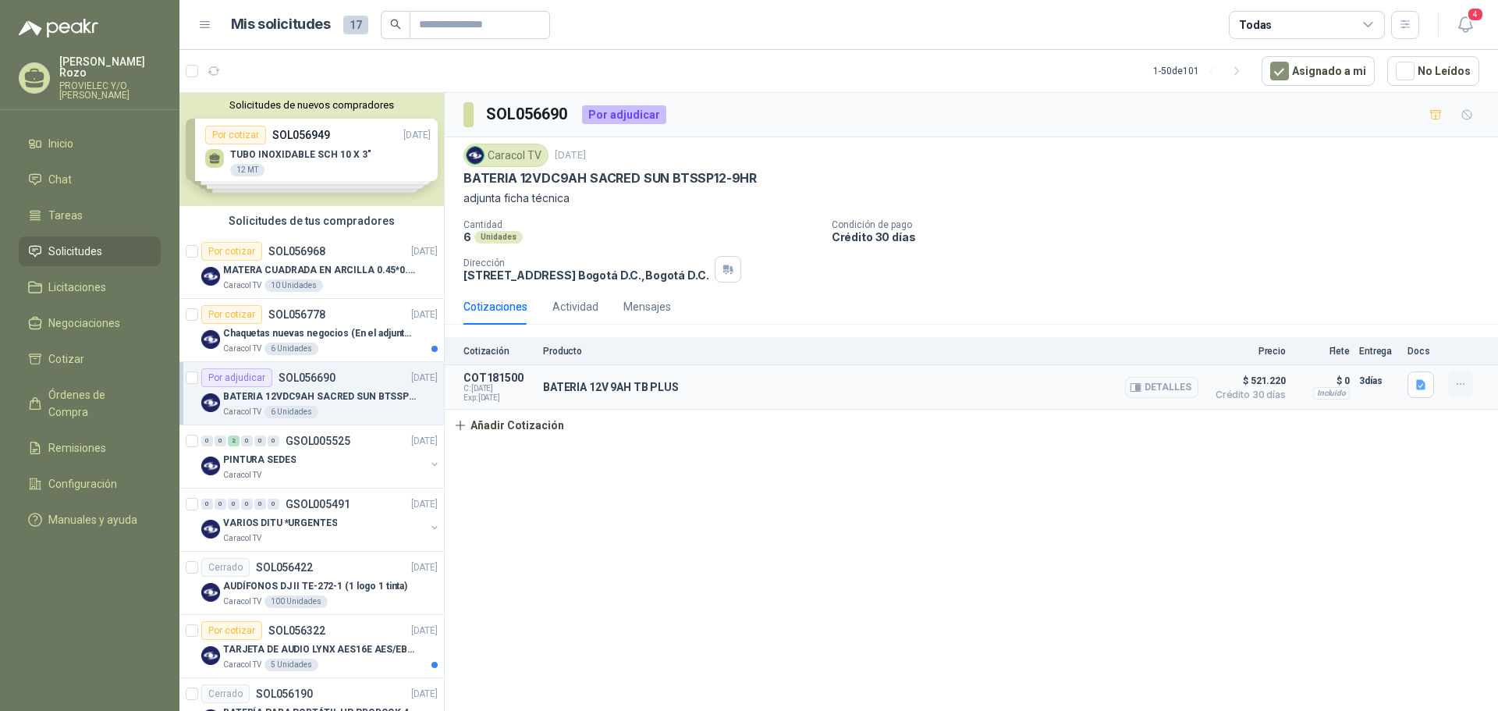
click at [1457, 386] on icon "button" at bounding box center [1460, 384] width 13 height 13
click at [1476, 351] on icon "button" at bounding box center [1479, 349] width 8 height 9
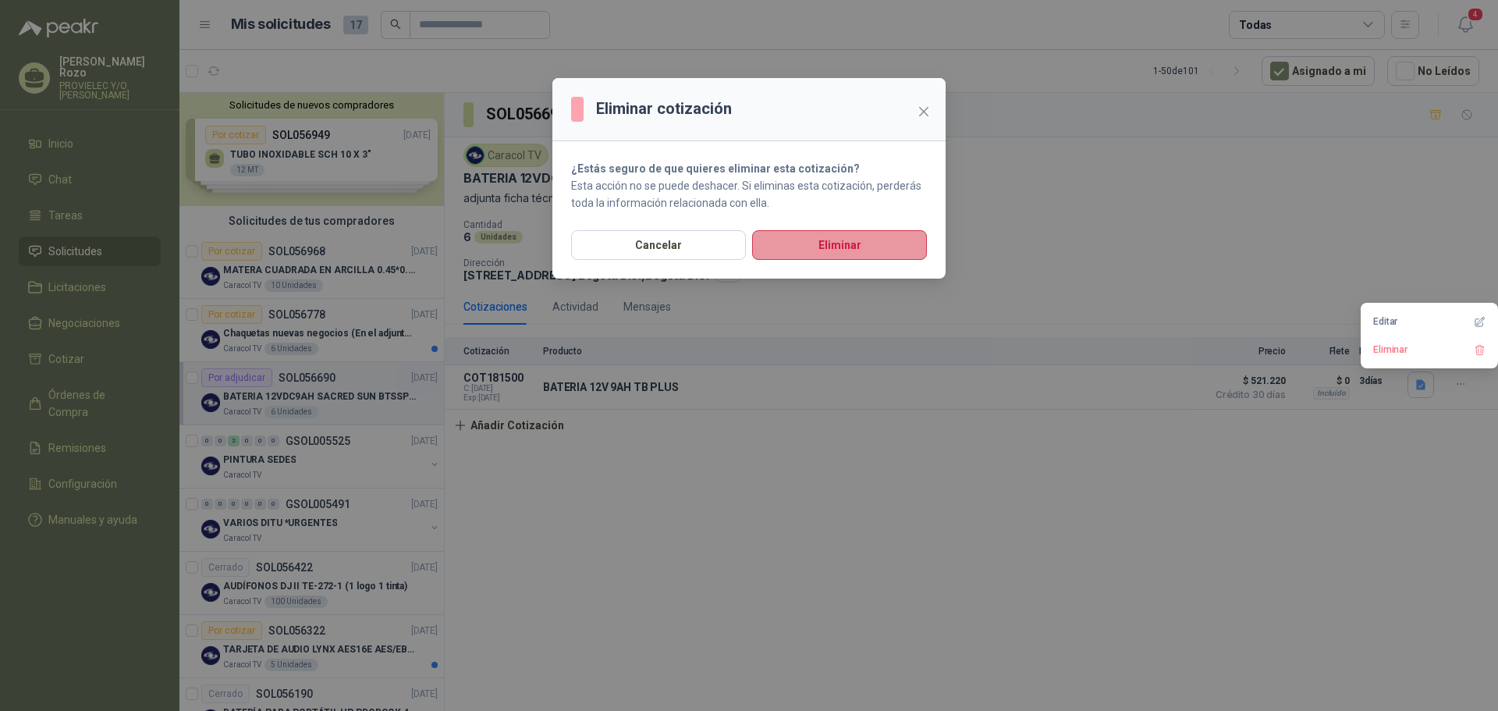
click at [843, 247] on button "Eliminar" at bounding box center [839, 245] width 175 height 30
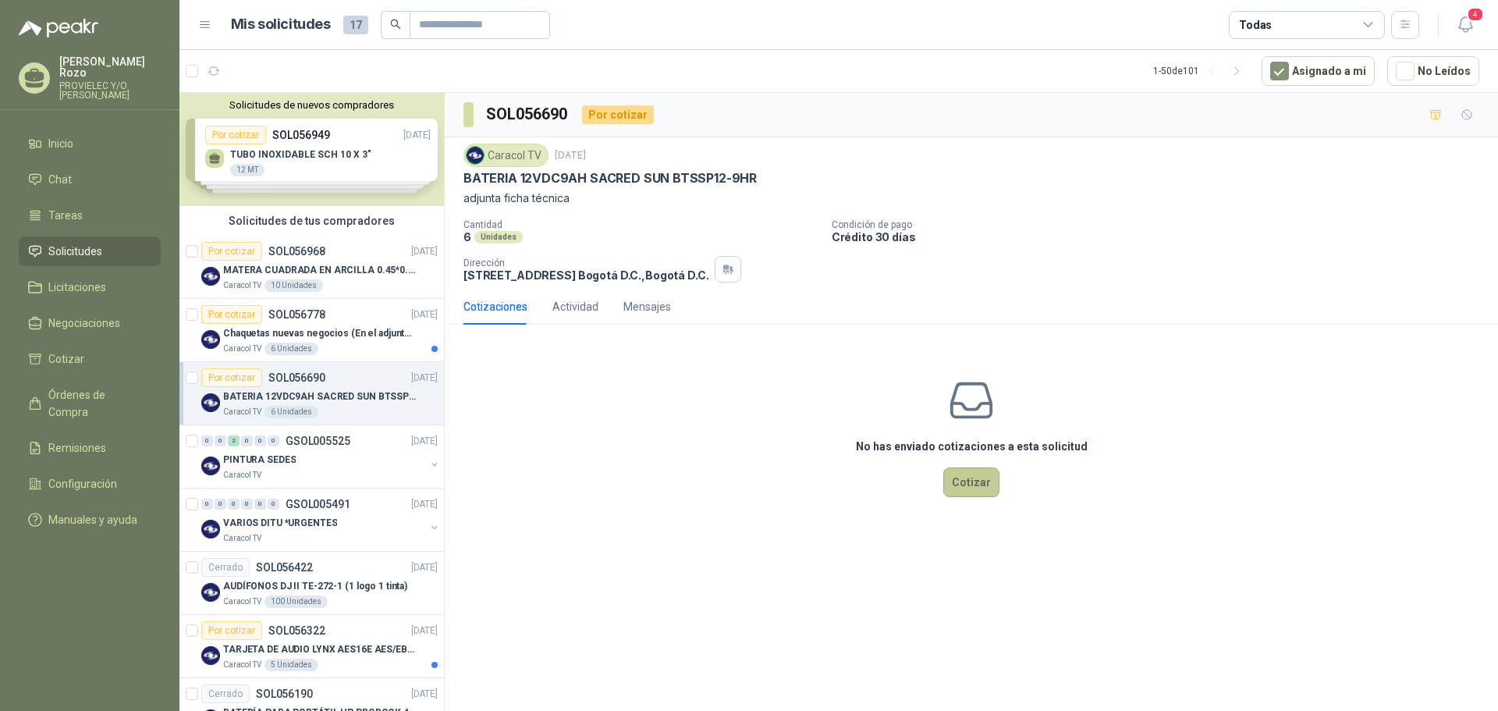
click at [975, 484] on button "Cotizar" at bounding box center [971, 482] width 56 height 30
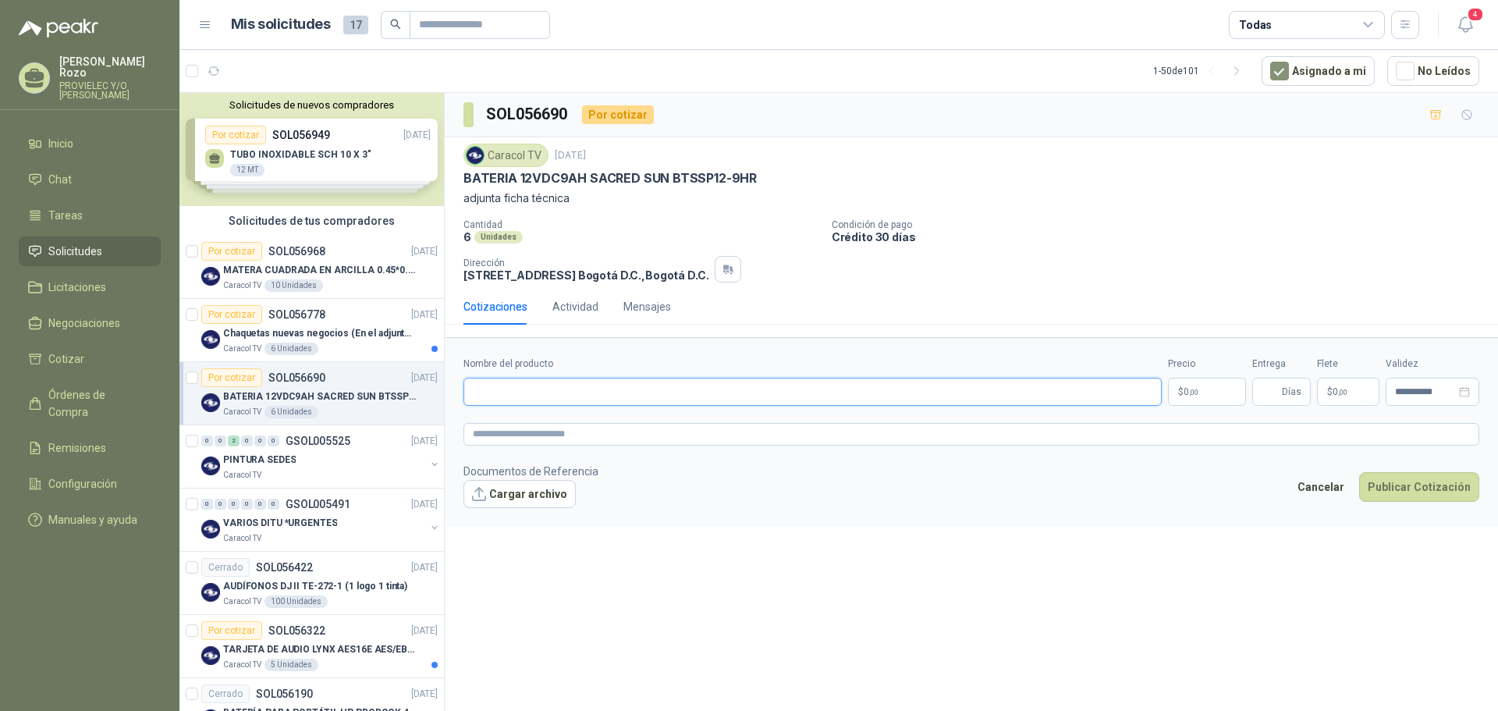
click at [557, 392] on input "Nombre del producto" at bounding box center [812, 392] width 698 height 28
type input "*"
type input "**********"
click at [1193, 396] on span ",00" at bounding box center [1193, 392] width 9 height 9
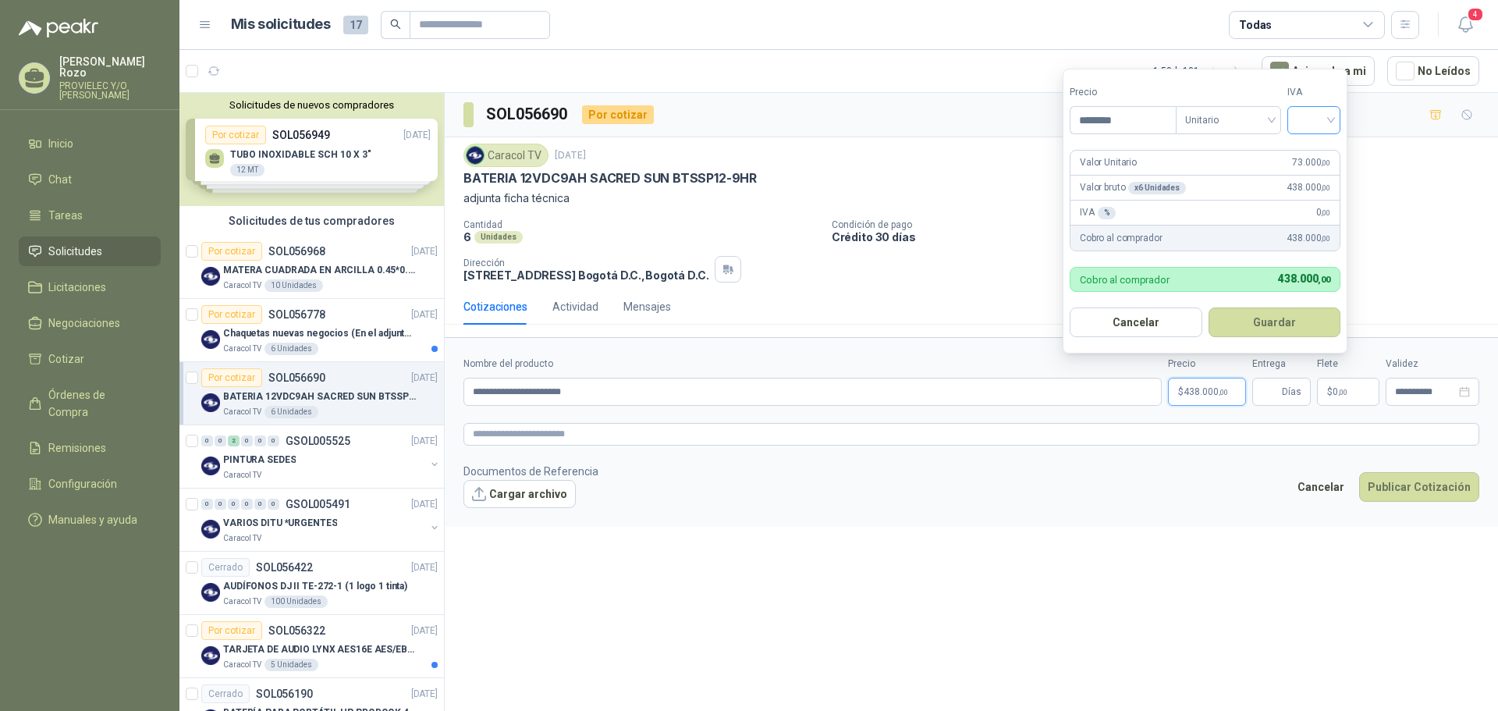
click at [1335, 119] on div at bounding box center [1313, 120] width 53 height 28
type input "********"
click at [1313, 153] on div "19%" at bounding box center [1317, 152] width 29 height 17
click at [1274, 323] on button "Guardar" at bounding box center [1277, 322] width 134 height 30
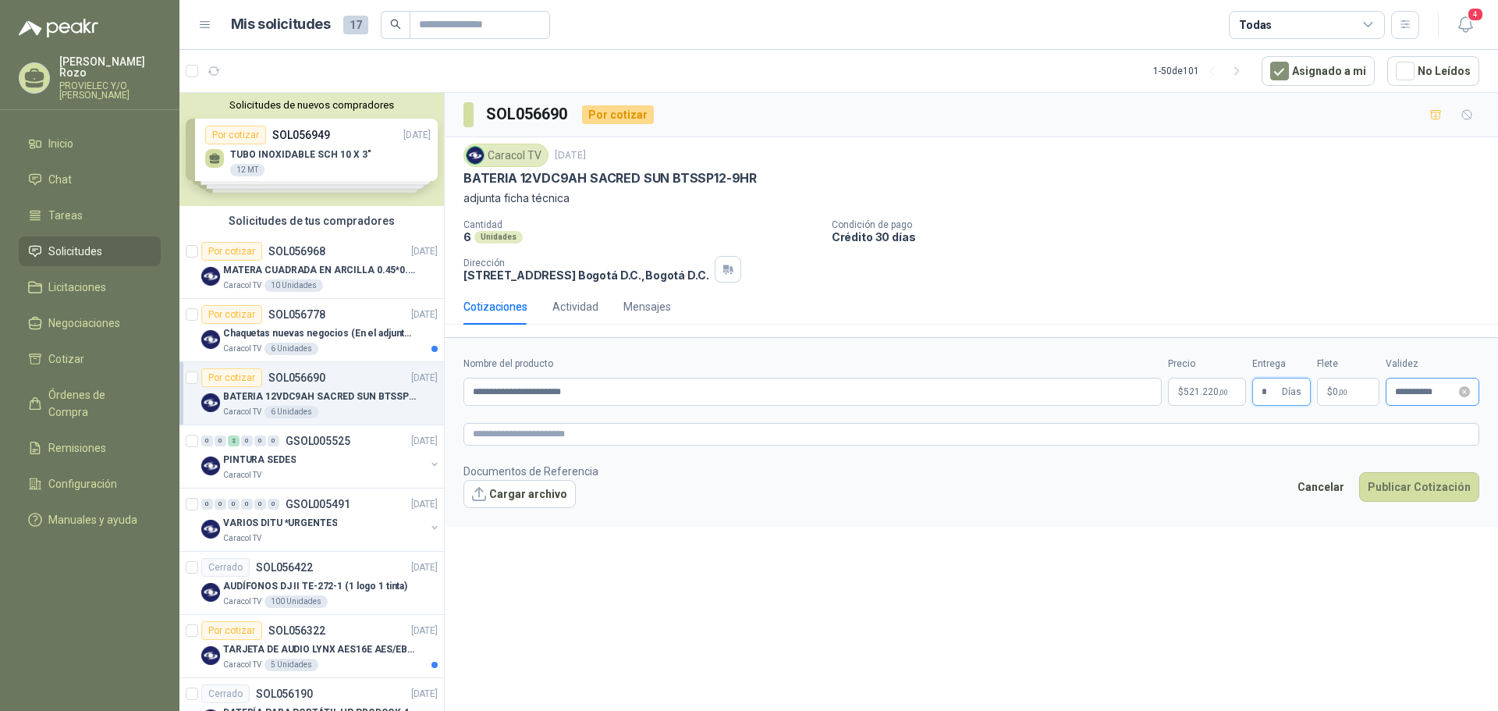
click at [1397, 383] on div "**********" at bounding box center [1432, 392] width 94 height 28
type input "*"
click at [1282, 429] on button "button" at bounding box center [1286, 424] width 17 height 31
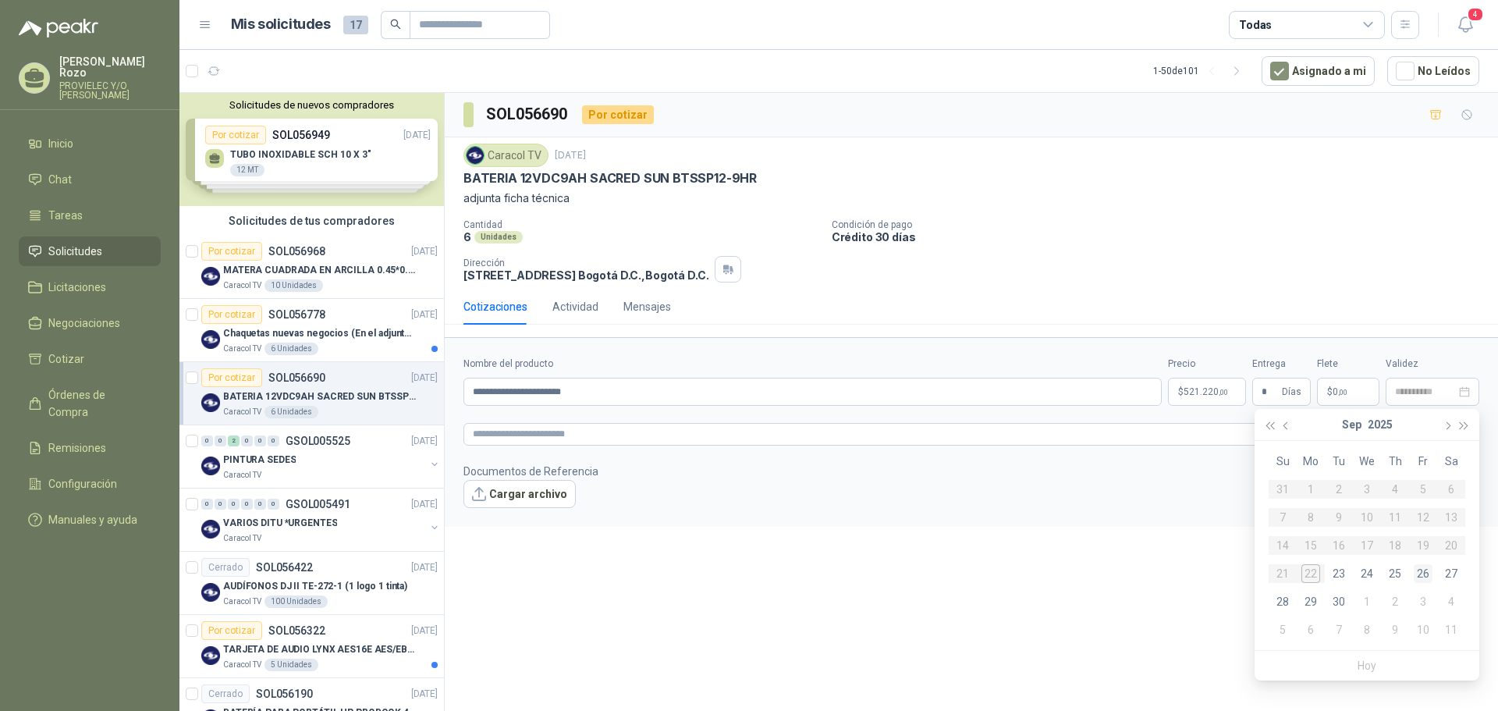
type input "**********"
click at [1424, 568] on div "26" at bounding box center [1422, 573] width 19 height 19
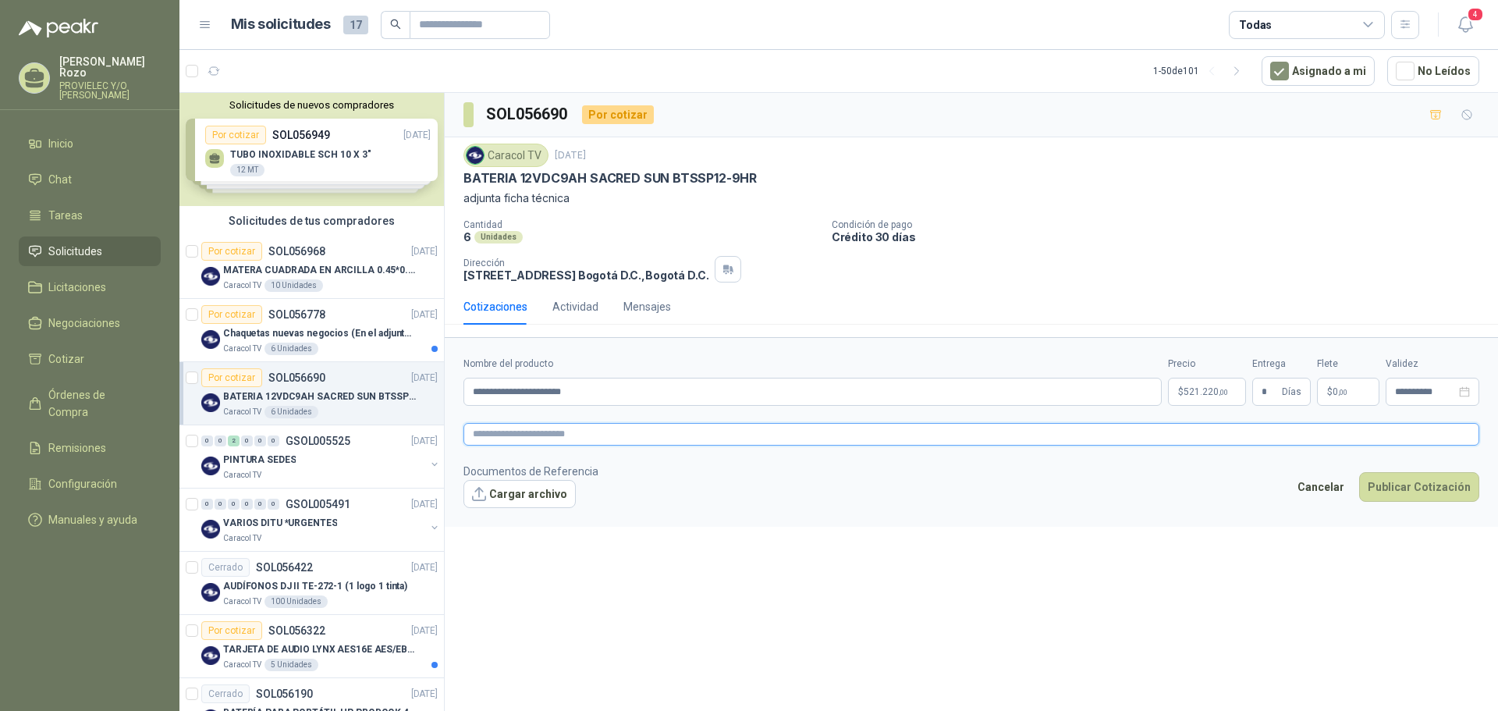
click at [563, 431] on textarea at bounding box center [971, 434] width 1016 height 23
click at [539, 495] on button "Cargar archivo" at bounding box center [519, 494] width 112 height 28
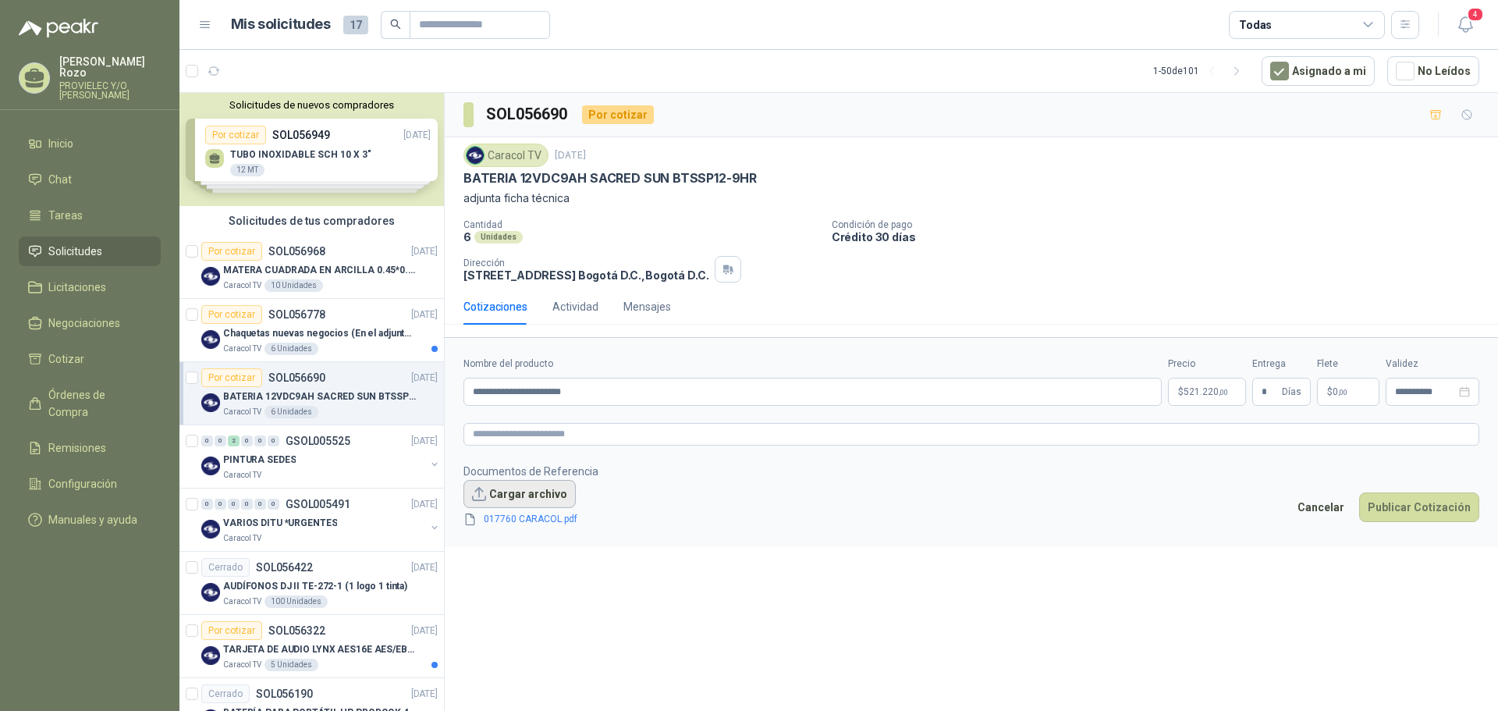
click at [522, 494] on button "Cargar archivo" at bounding box center [519, 494] width 112 height 28
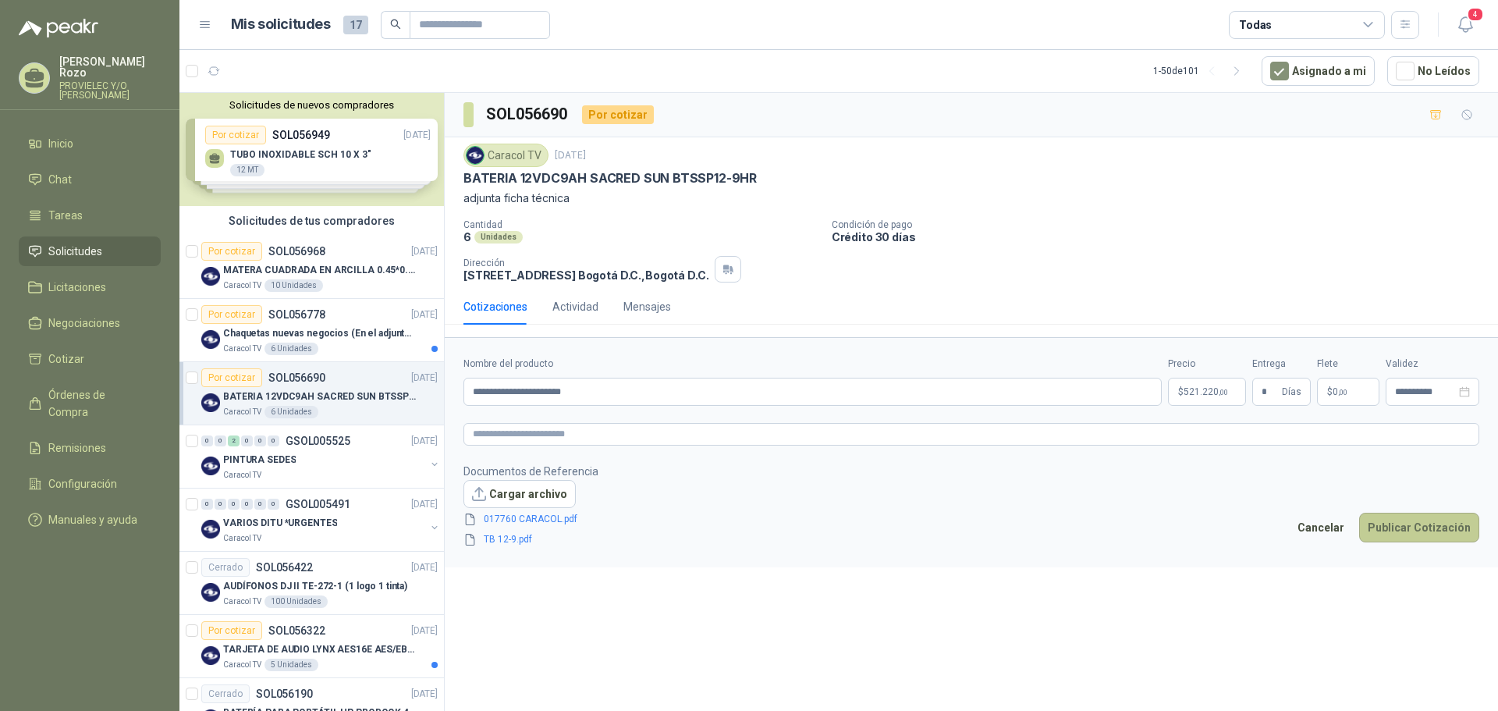
click at [1413, 524] on button "Publicar Cotización" at bounding box center [1419, 527] width 120 height 30
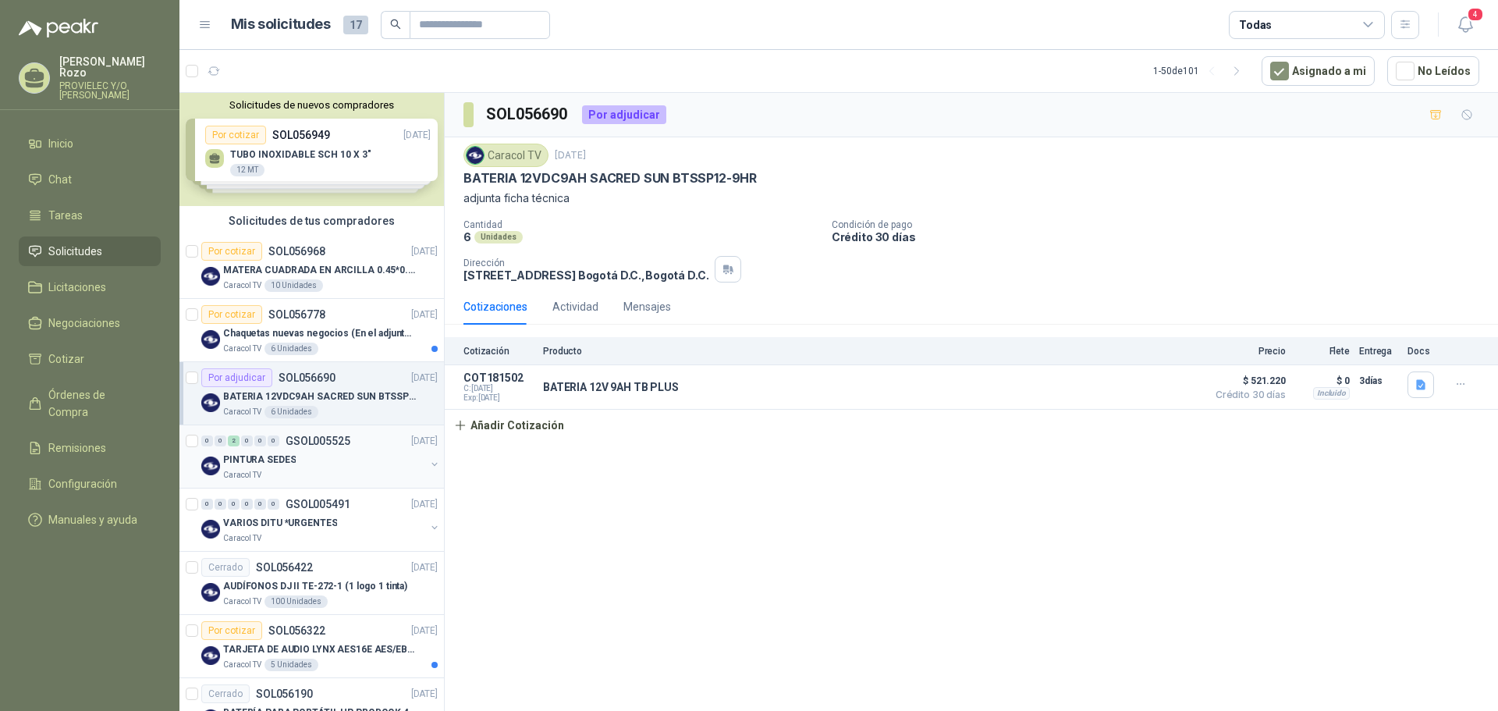
click at [335, 464] on div "PINTURA SEDES" at bounding box center [324, 459] width 202 height 19
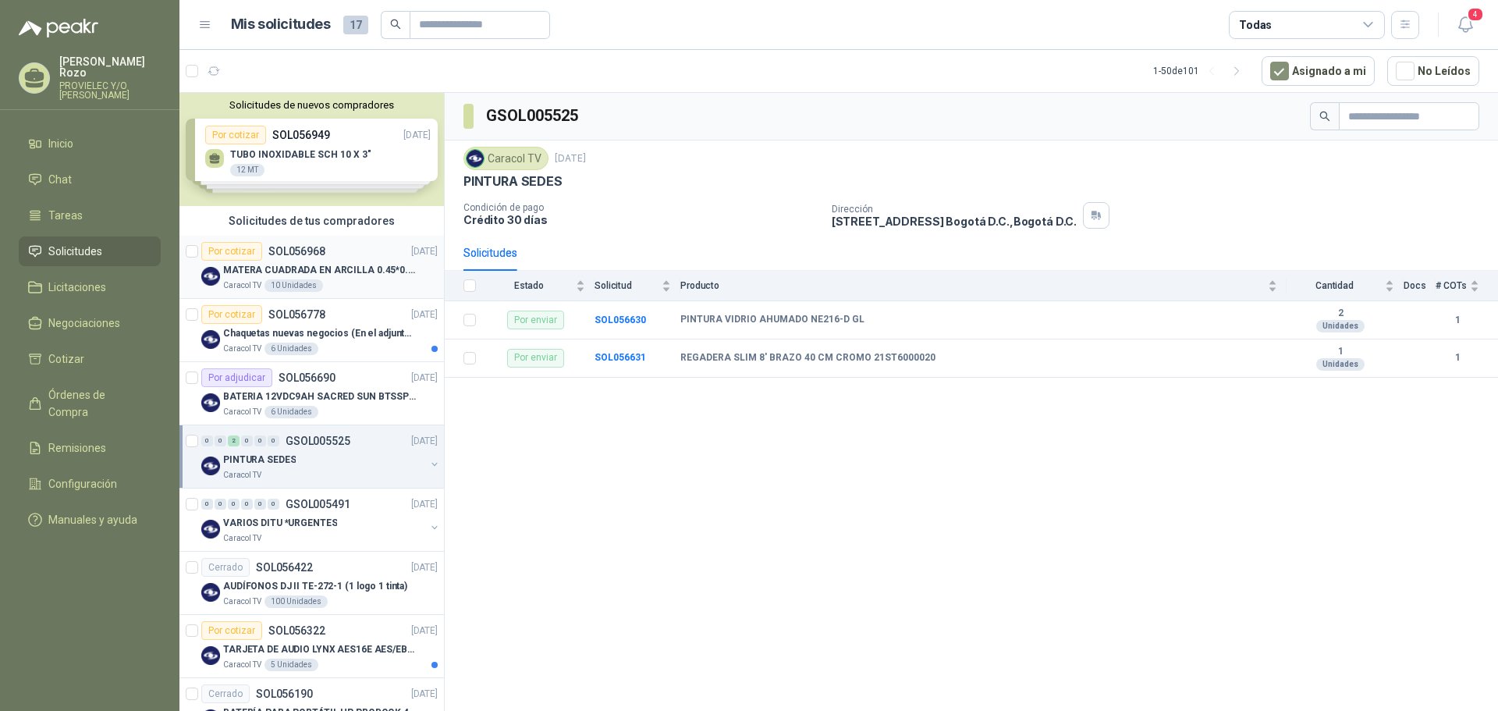
click at [311, 269] on p "MATERA CUADRADA EN ARCILLA 0.45*0.45*0.40" at bounding box center [320, 270] width 194 height 15
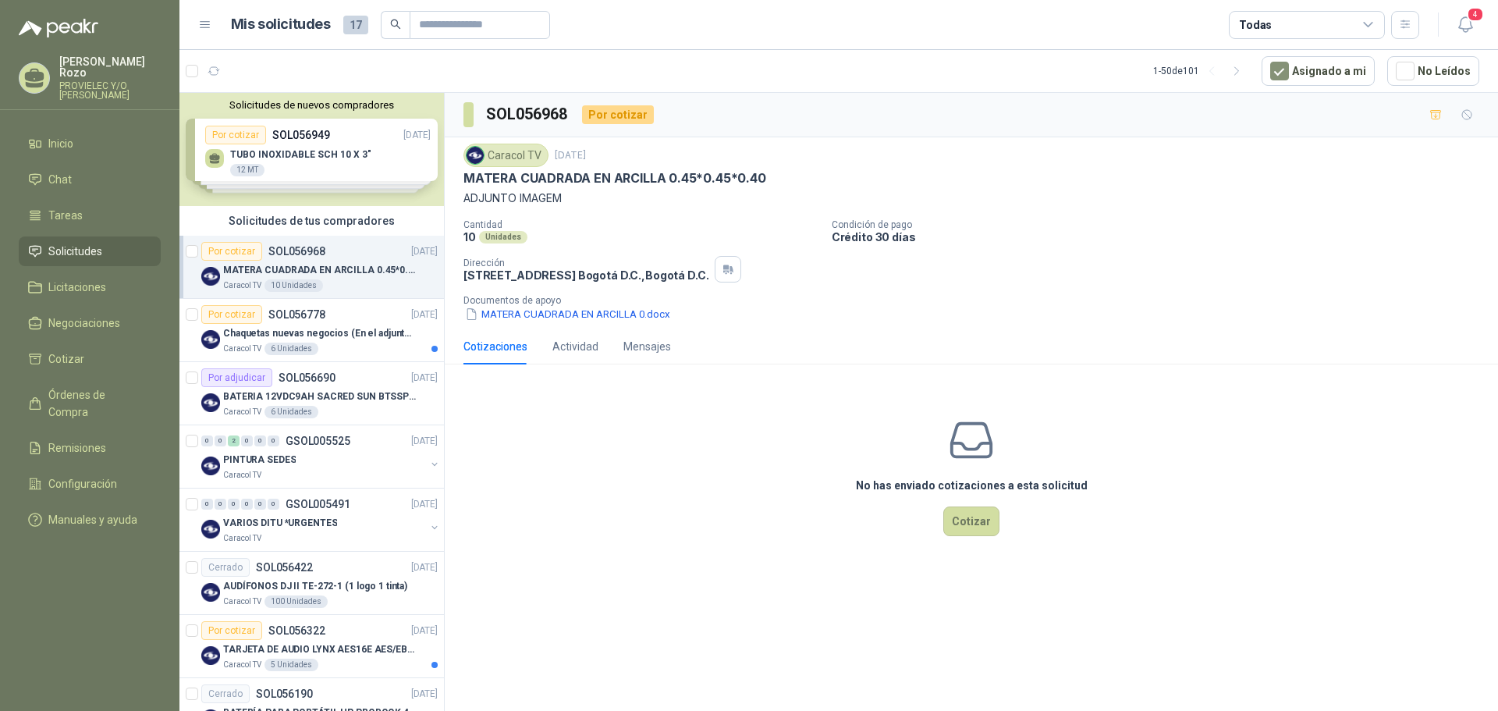
click at [1388, 250] on div "Cantidad 10 Unidades Condición de pago Crédito 30 días Dirección [STREET_ADDRES…" at bounding box center [971, 270] width 1016 height 103
